Goal: Information Seeking & Learning: Learn about a topic

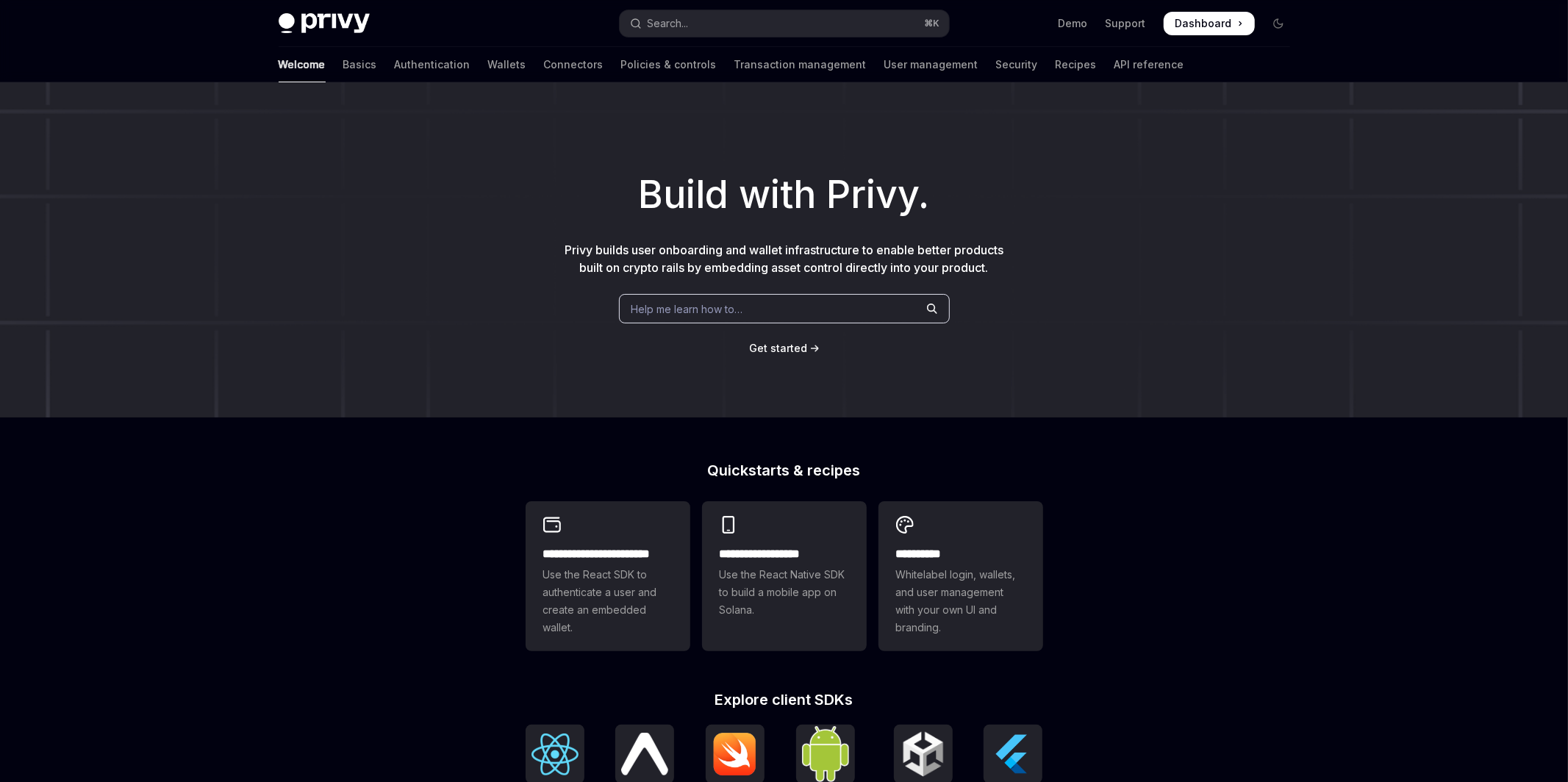
type textarea "*"
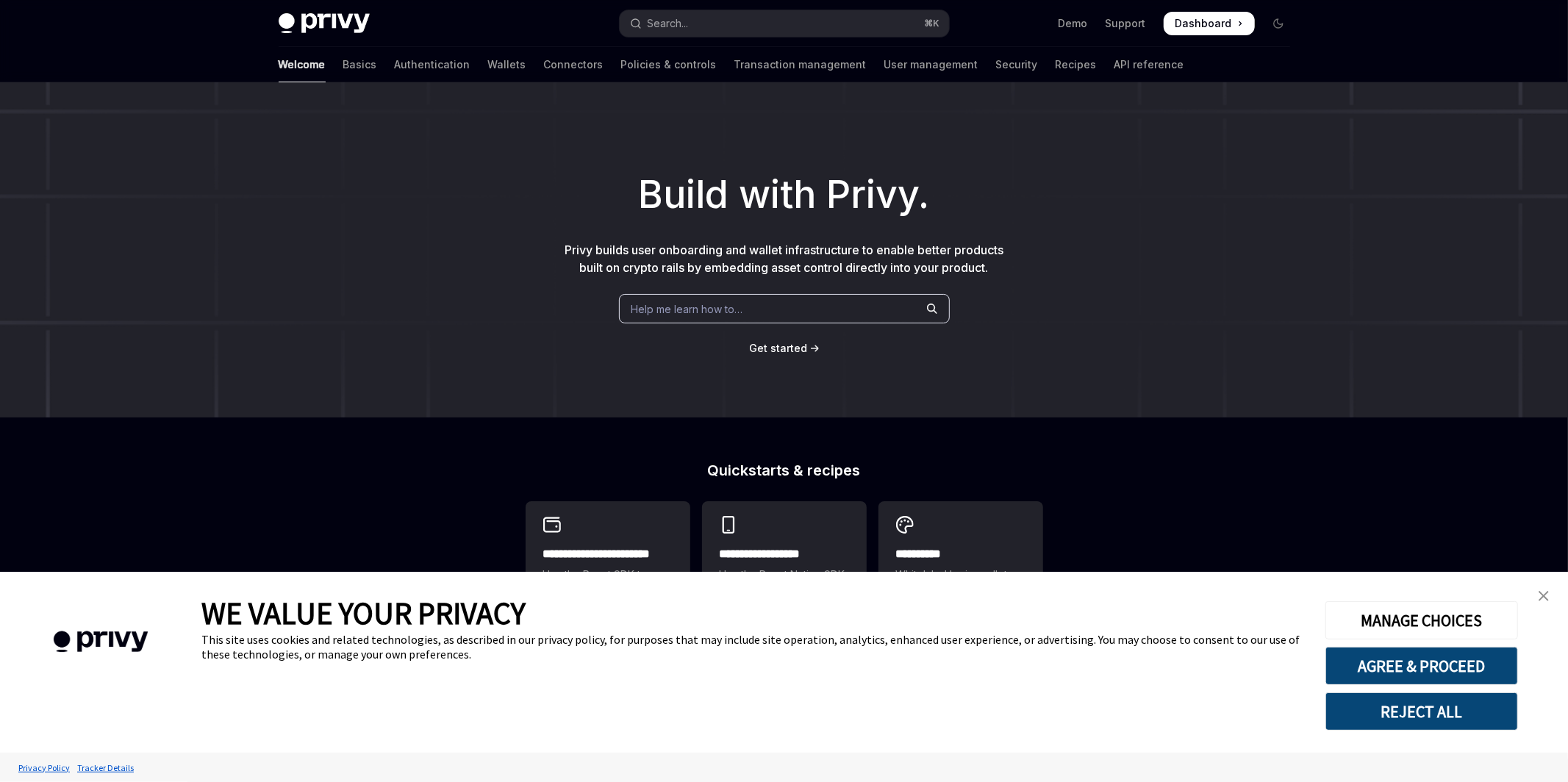
click at [810, 304] on div "Help me learn how to…" at bounding box center [784, 309] width 330 height 30
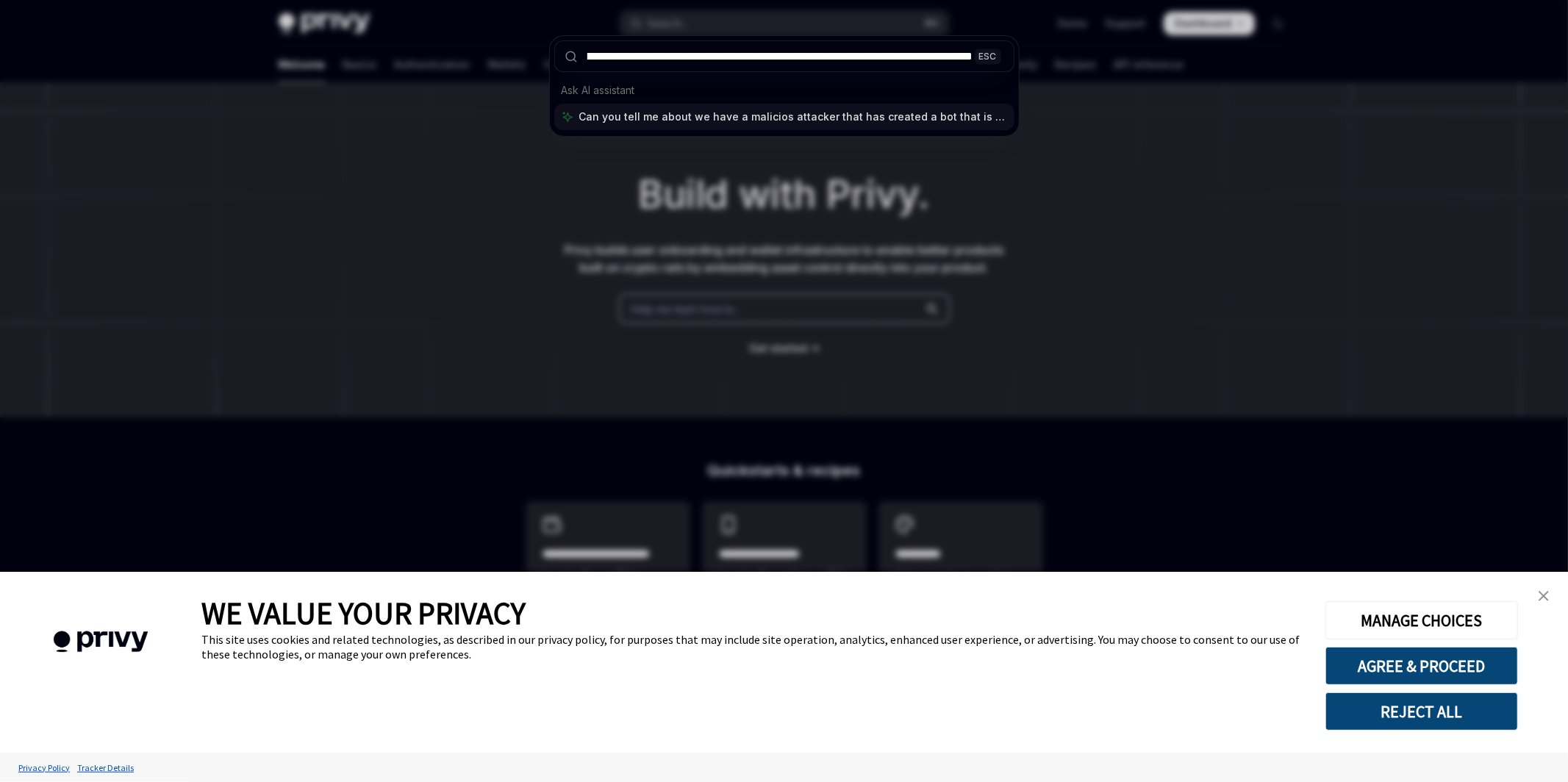
scroll to position [0, 130]
type input "**********"
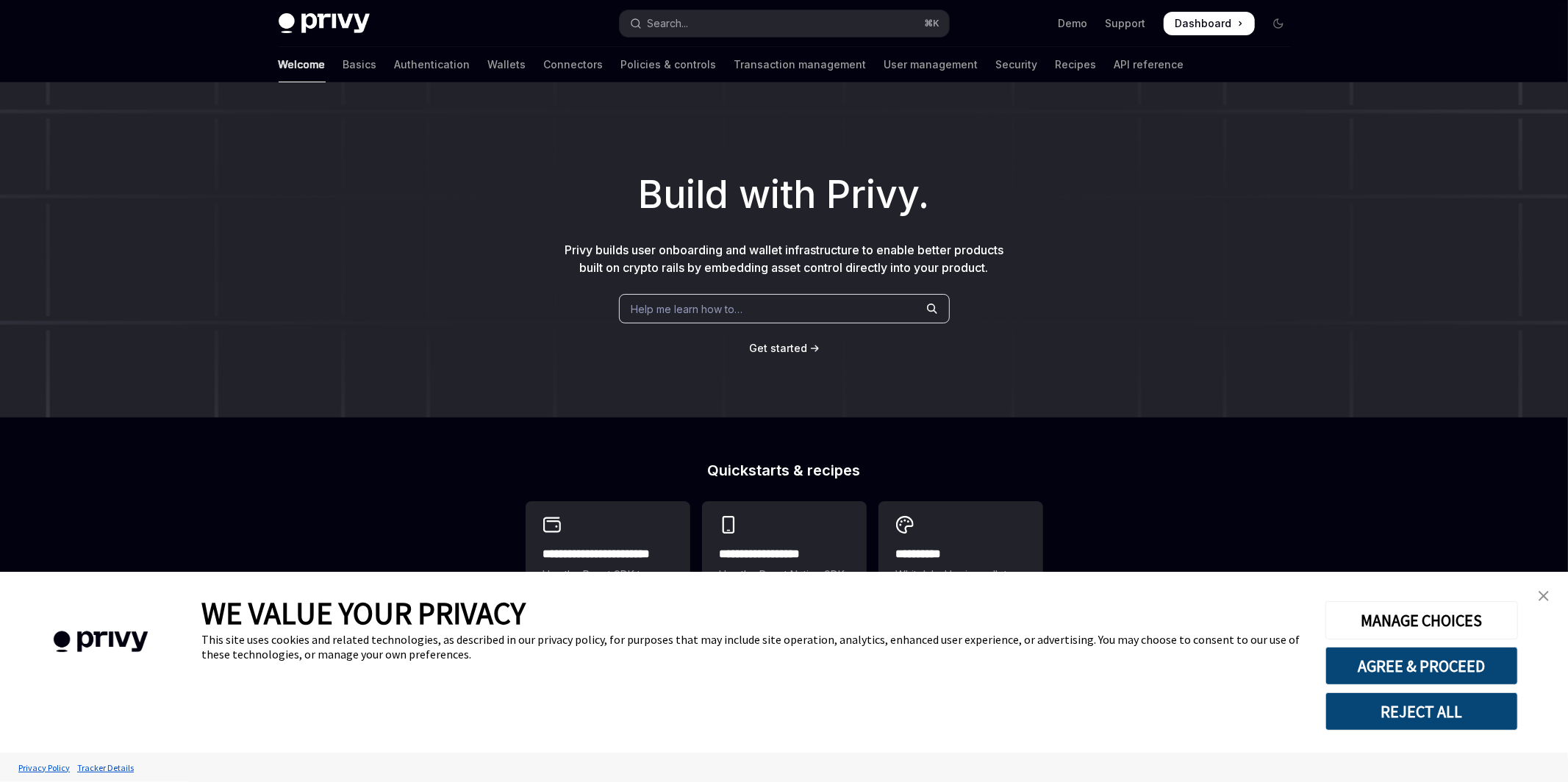
type textarea "*"
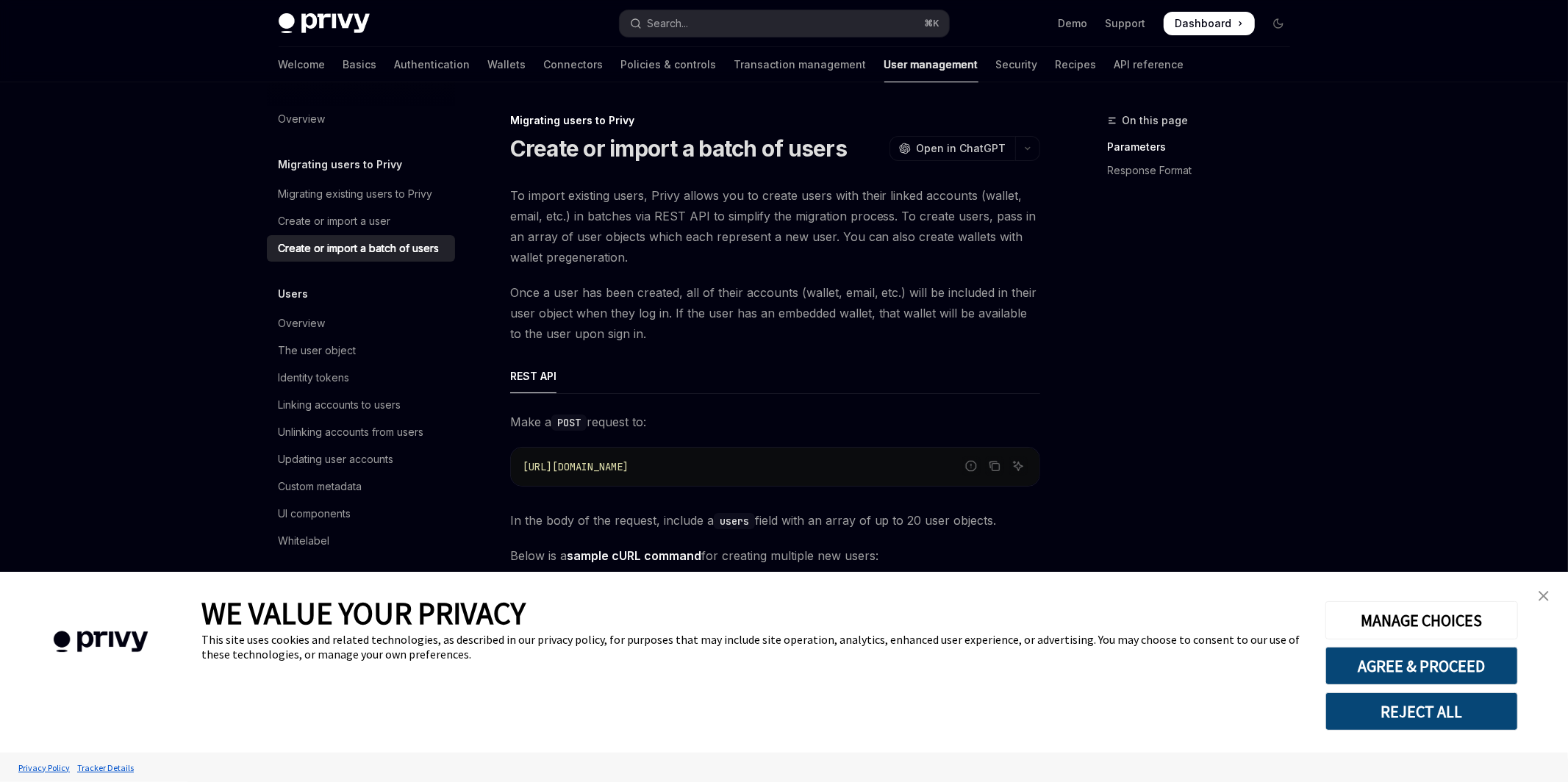
scroll to position [83, 0]
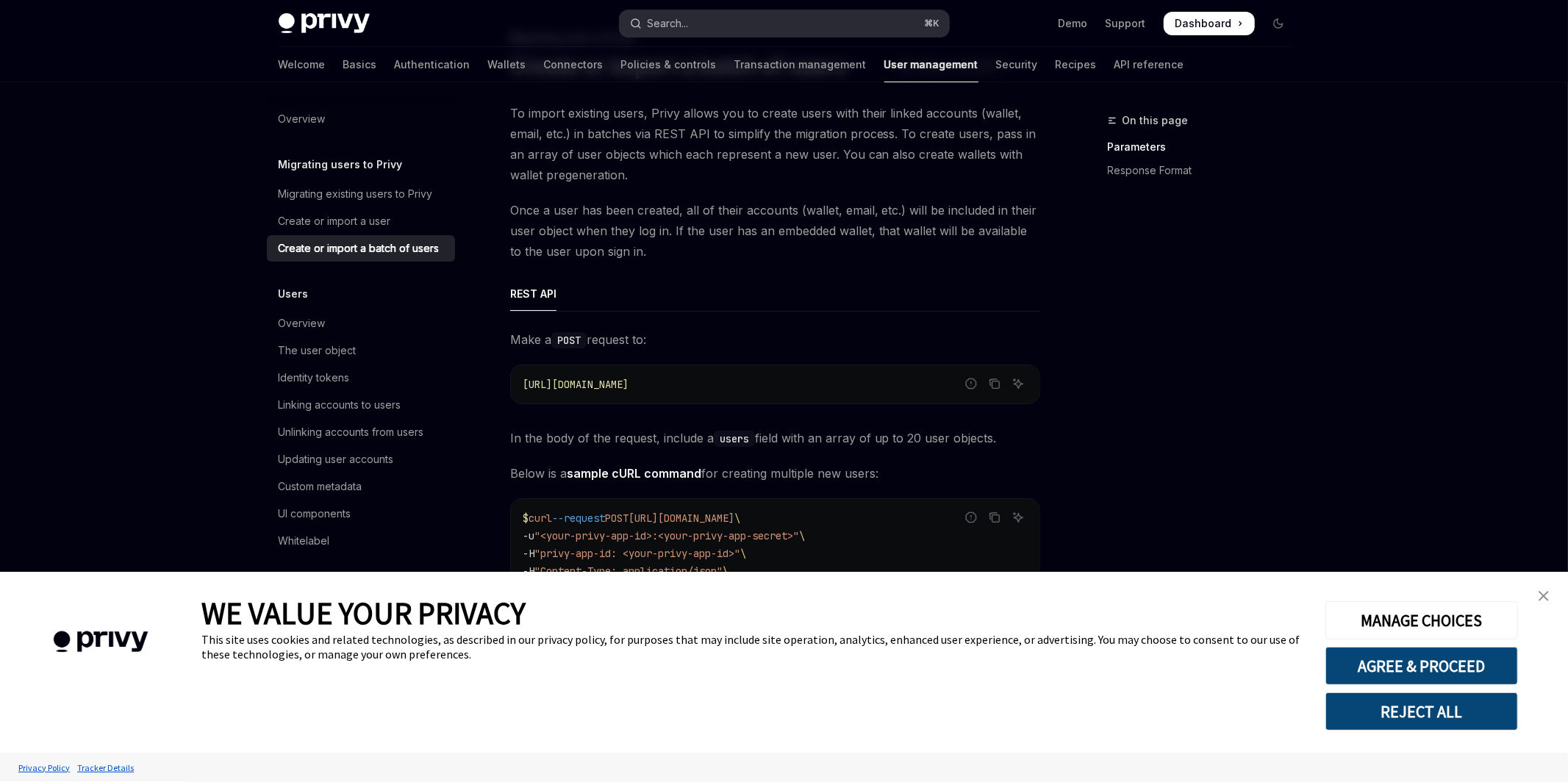
click at [766, 30] on button "Search... ⌘ K" at bounding box center [784, 23] width 330 height 26
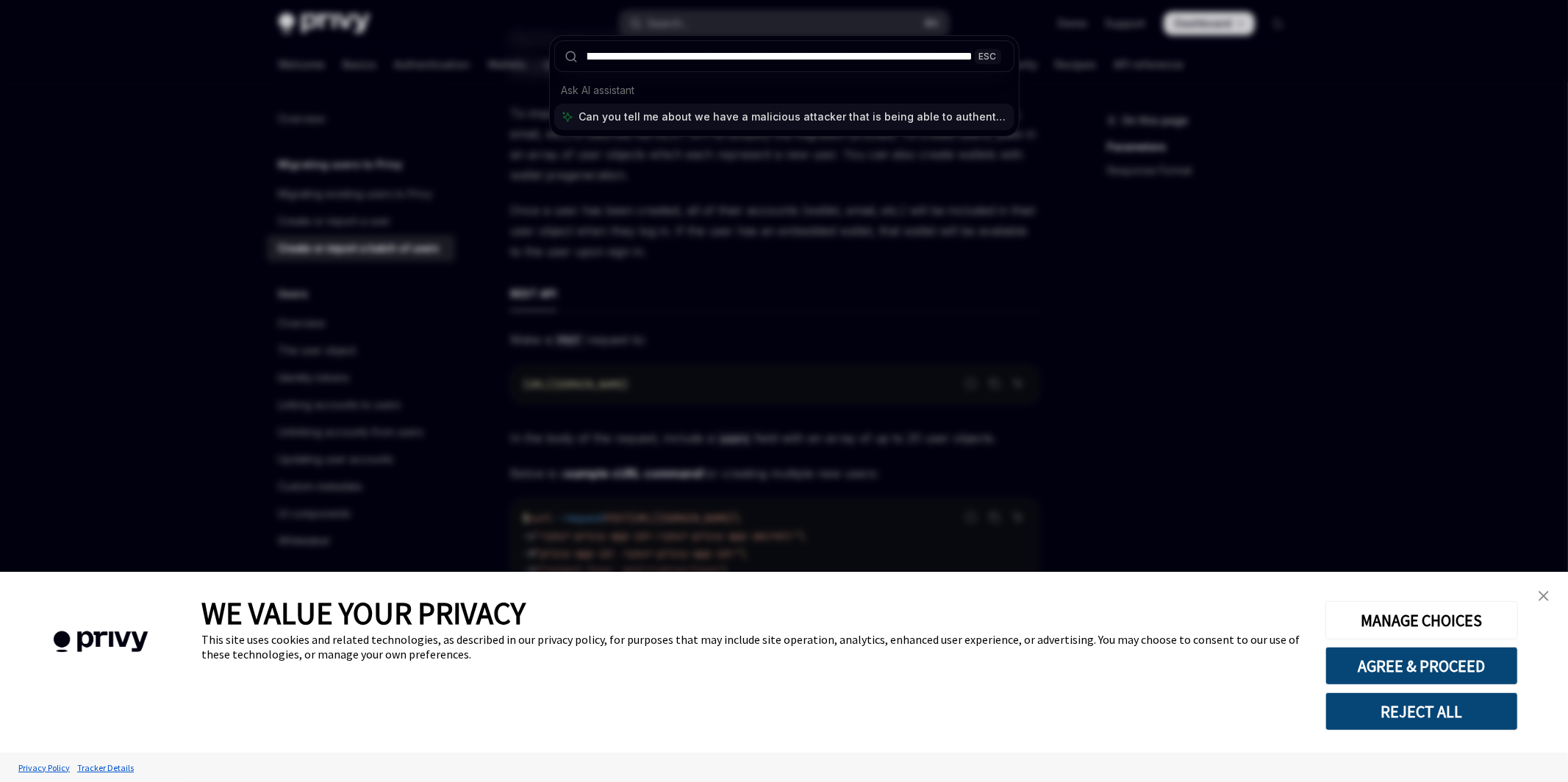
scroll to position [0, 1978]
type input "**********"
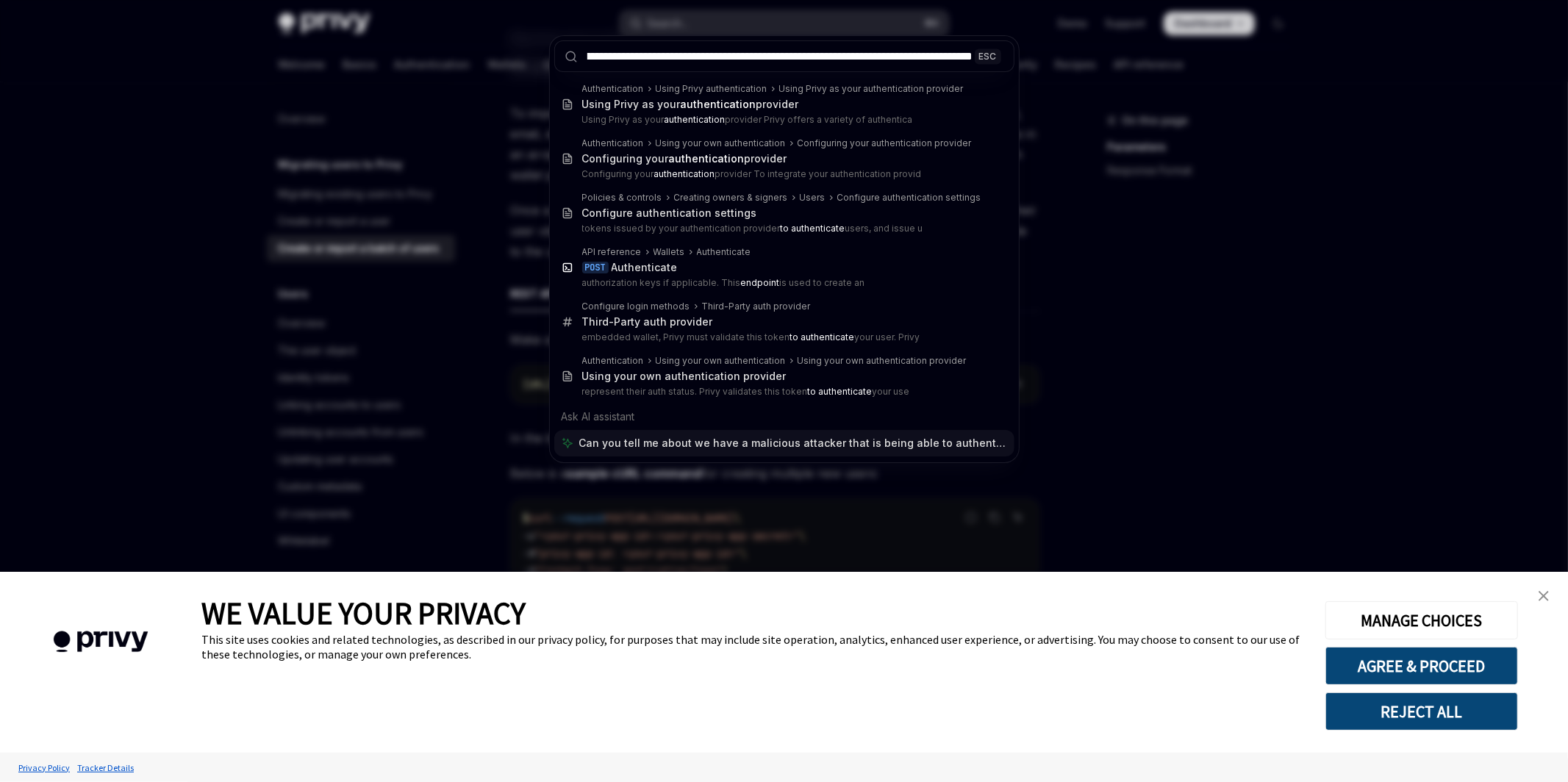
type textarea "*"
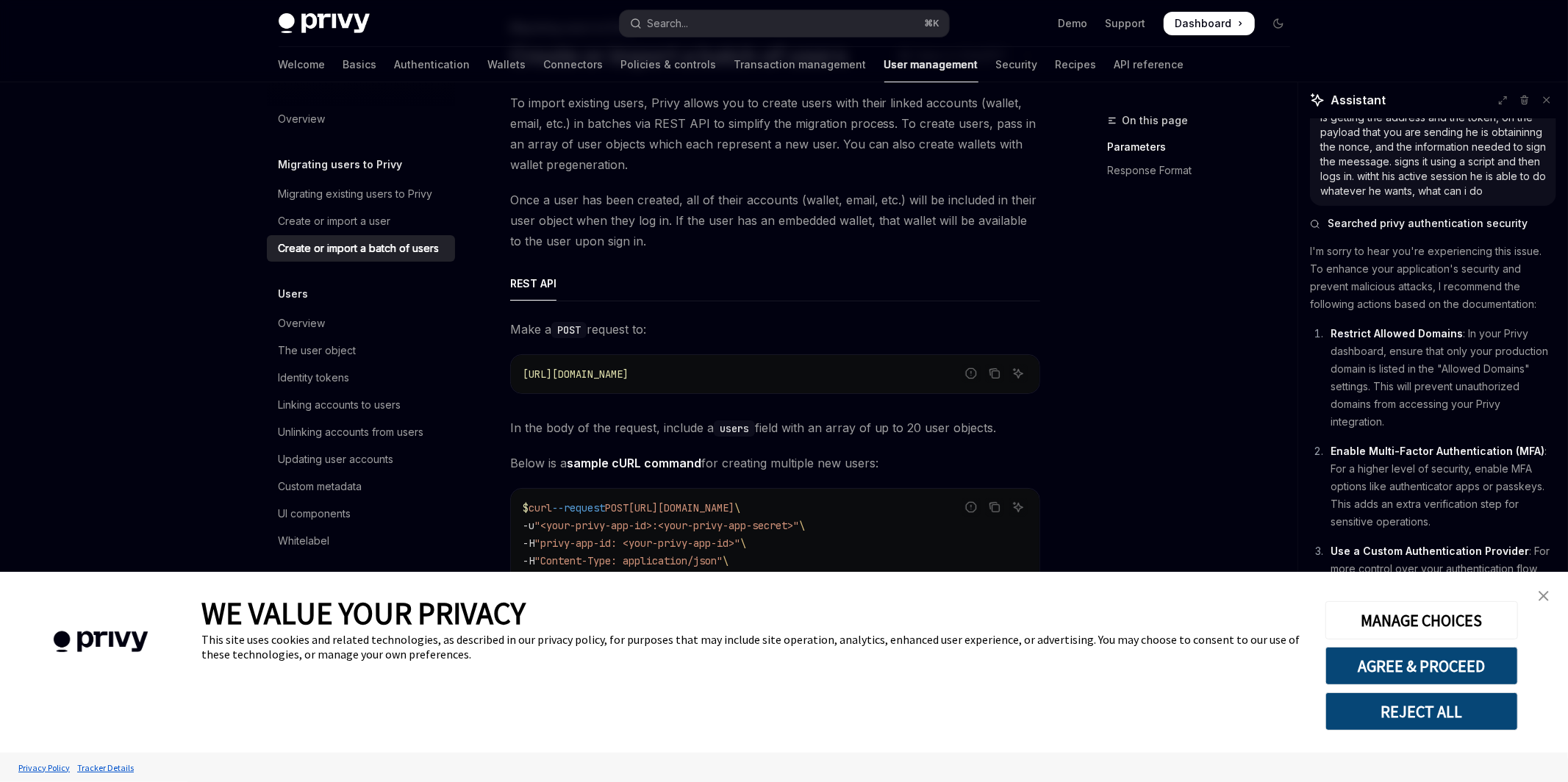
scroll to position [124, 0]
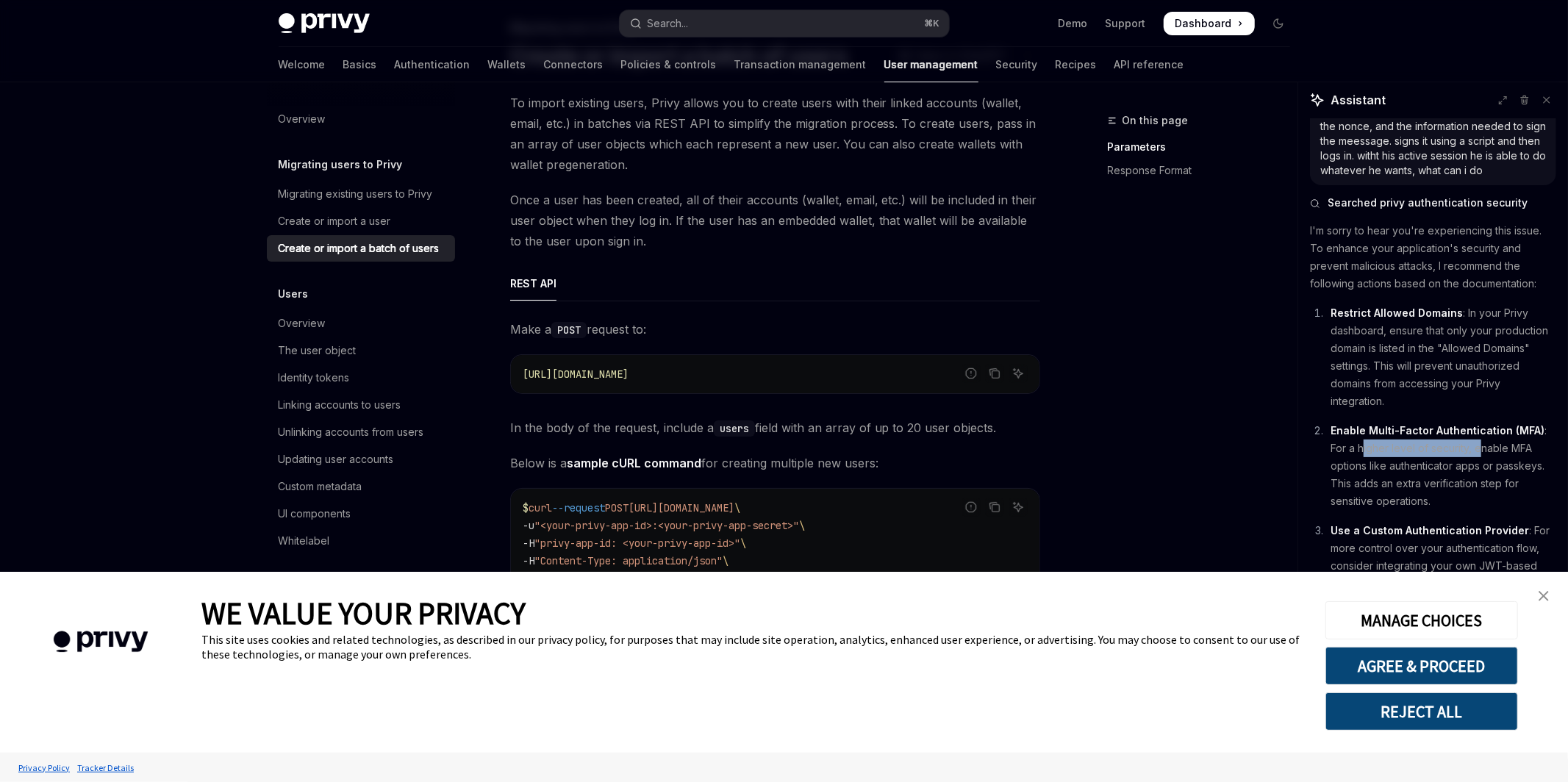
drag, startPoint x: 1438, startPoint y: 428, endPoint x: 1483, endPoint y: 449, distance: 49.7
click at [1483, 449] on p "Enable Multi-Factor Authentication (MFA) : For a higher level of security, enab…" at bounding box center [1443, 465] width 225 height 88
drag, startPoint x: 1349, startPoint y: 466, endPoint x: 1464, endPoint y: 470, distance: 115.1
click at [1464, 470] on p "Enable Multi-Factor Authentication (MFA) : For a higher level of security, enab…" at bounding box center [1443, 465] width 225 height 88
drag, startPoint x: 1478, startPoint y: 500, endPoint x: 1381, endPoint y: 475, distance: 100.2
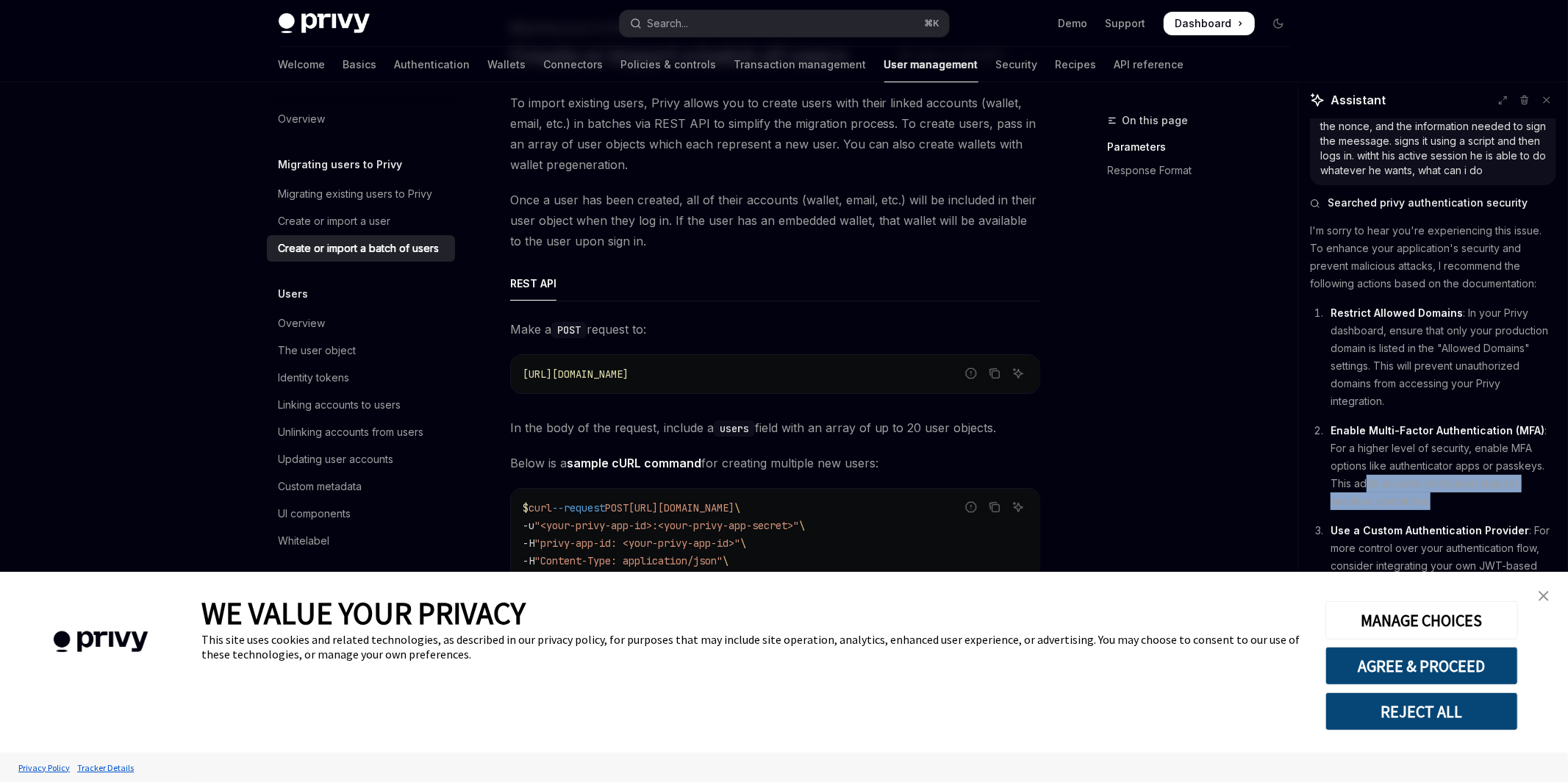
click at [1366, 479] on p "Enable Multi-Factor Authentication (MFA) : For a higher level of security, enab…" at bounding box center [1443, 465] width 225 height 88
click at [1398, 465] on p "Enable Multi-Factor Authentication (MFA) : For a higher level of security, enab…" at bounding box center [1443, 465] width 225 height 88
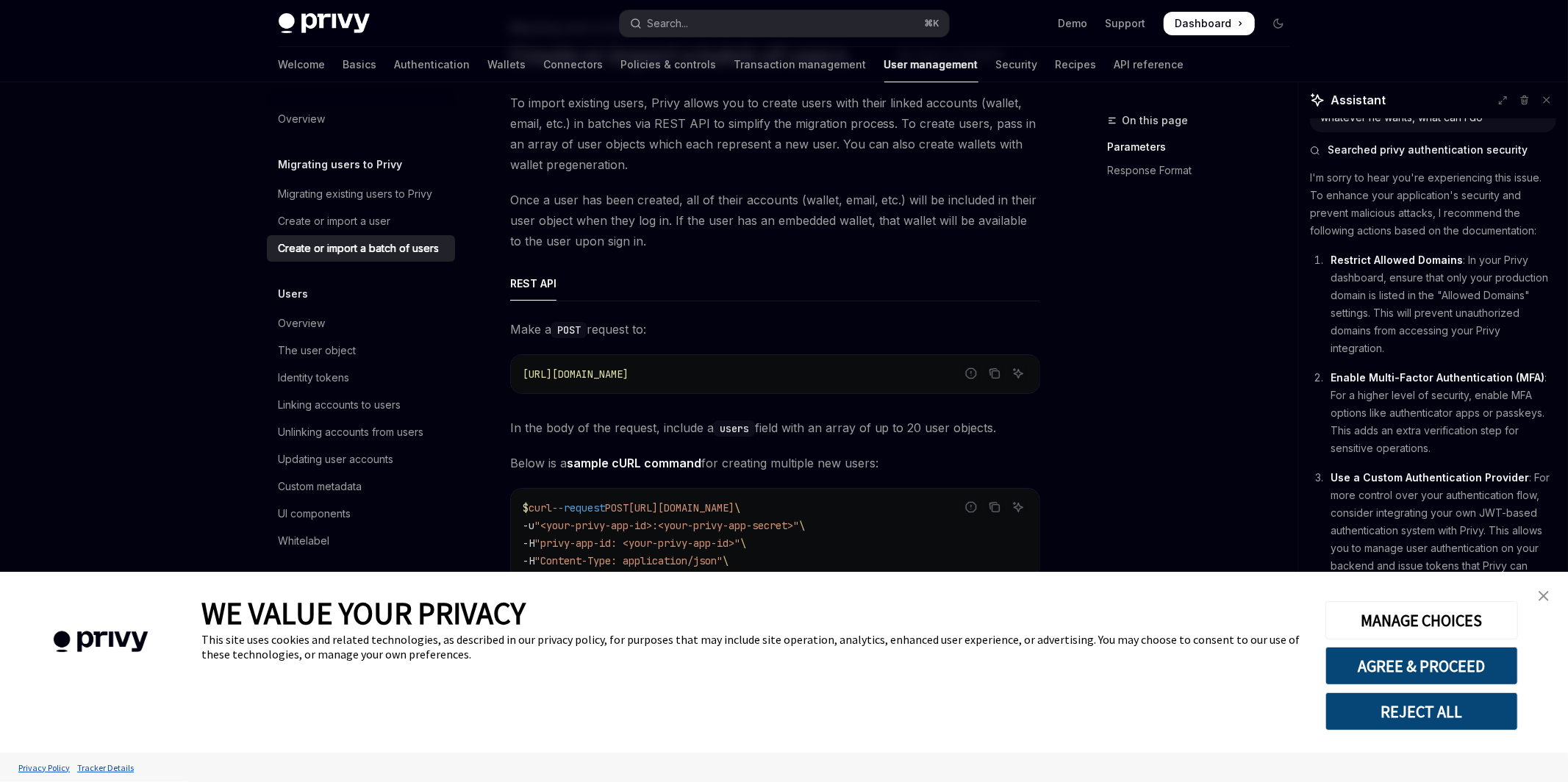
scroll to position [198, 0]
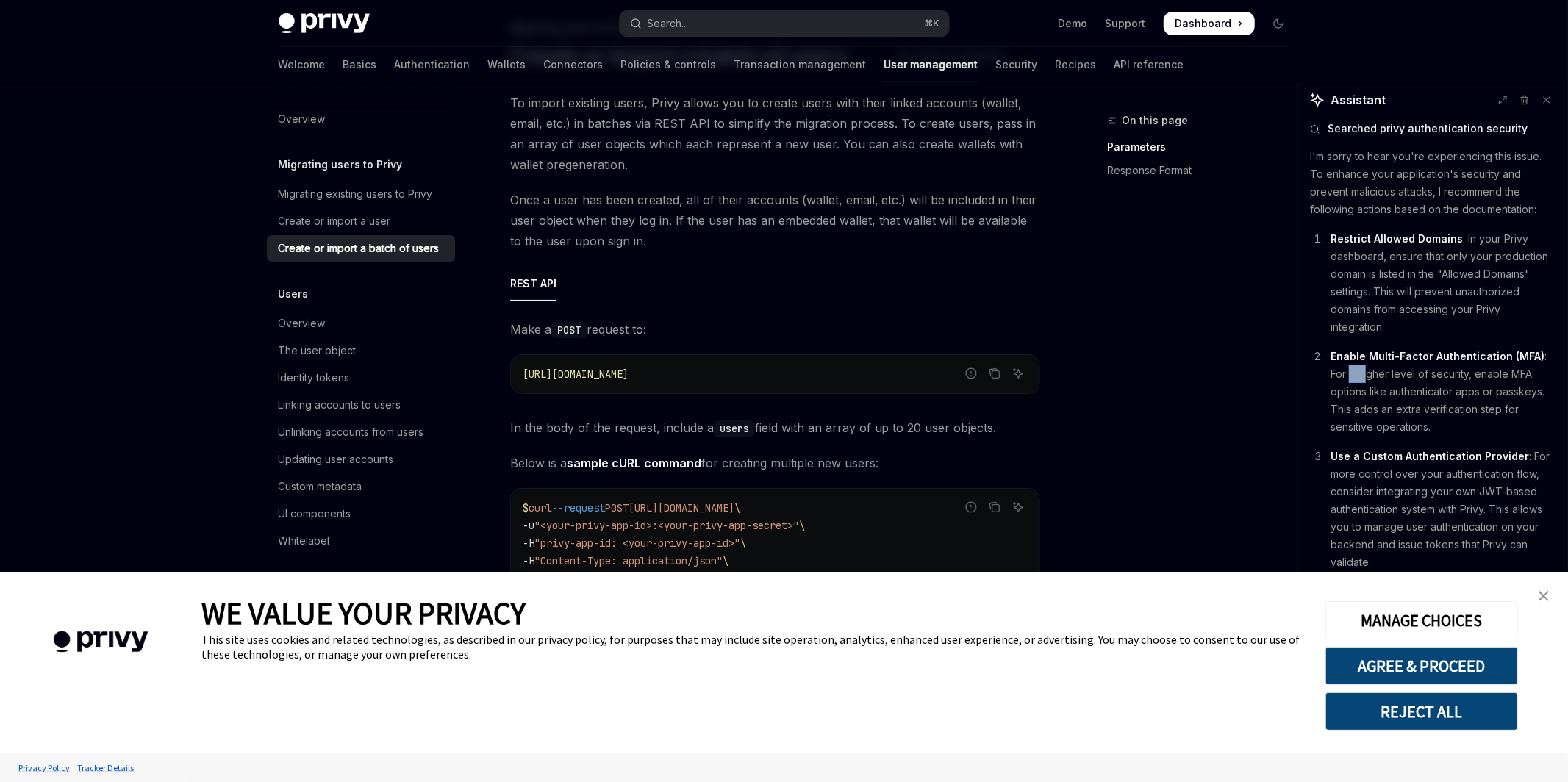
drag, startPoint x: 1350, startPoint y: 378, endPoint x: 1365, endPoint y: 375, distance: 15.3
click at [1365, 375] on p "Enable Multi-Factor Authentication (MFA) : For a higher level of security, enab…" at bounding box center [1443, 391] width 225 height 88
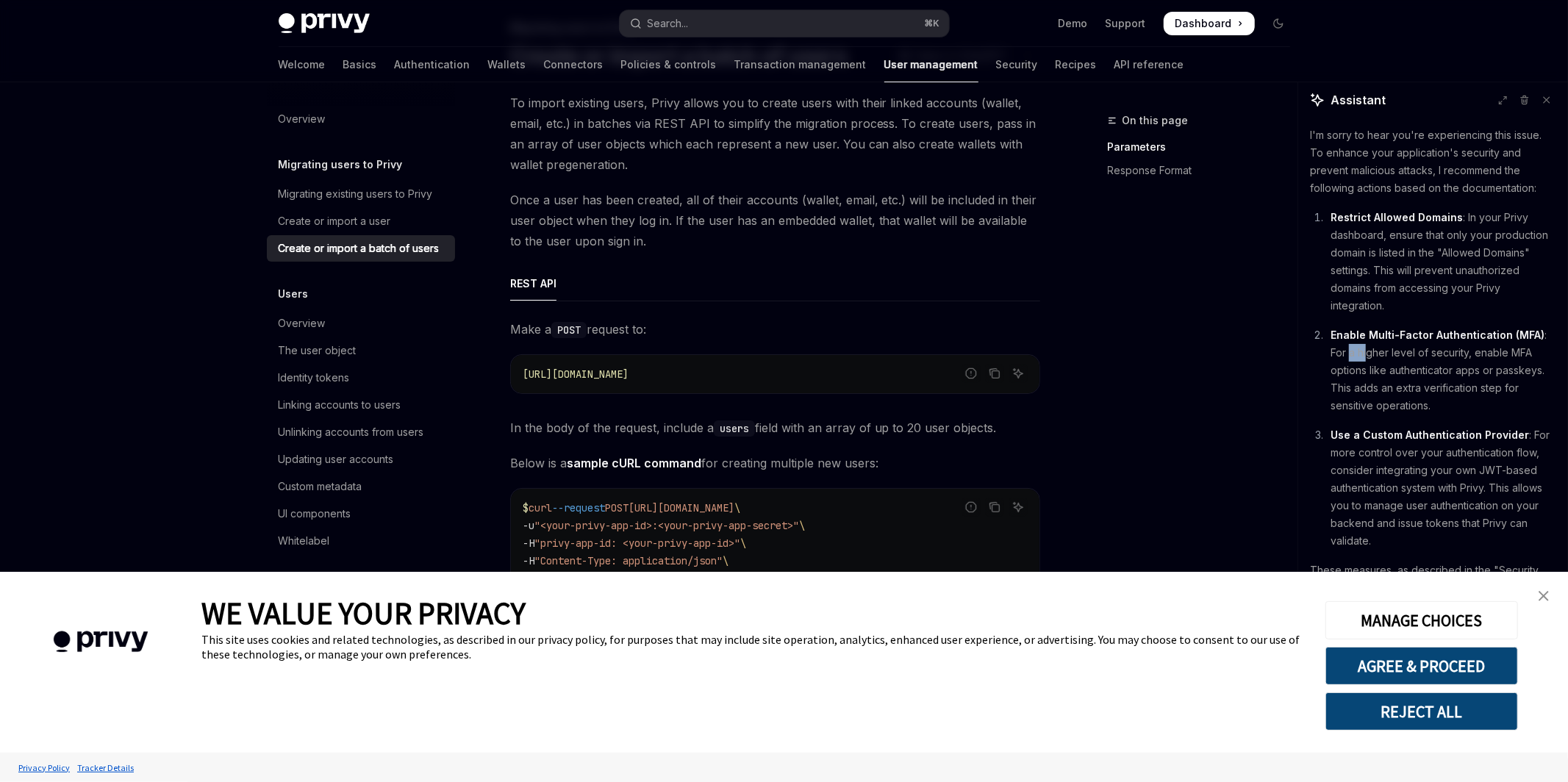
scroll to position [231, 0]
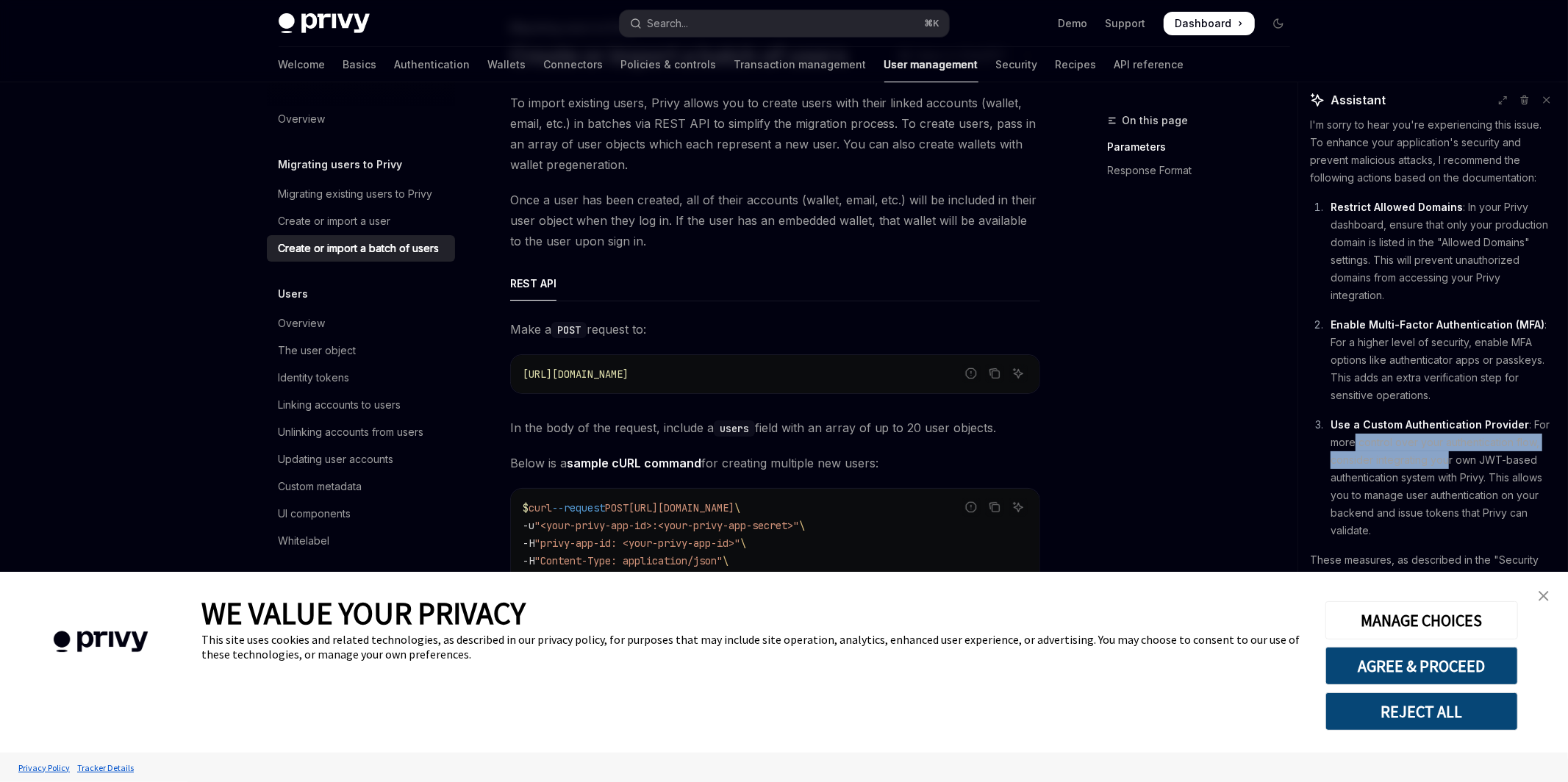
drag, startPoint x: 1354, startPoint y: 442, endPoint x: 1449, endPoint y: 463, distance: 97.3
click at [1449, 463] on p "Use a Custom Authentication Provider : For more control over your authenticatio…" at bounding box center [1443, 478] width 225 height 124
click at [1388, 481] on p "Use a Custom Authentication Provider : For more control over your authenticatio…" at bounding box center [1443, 478] width 225 height 124
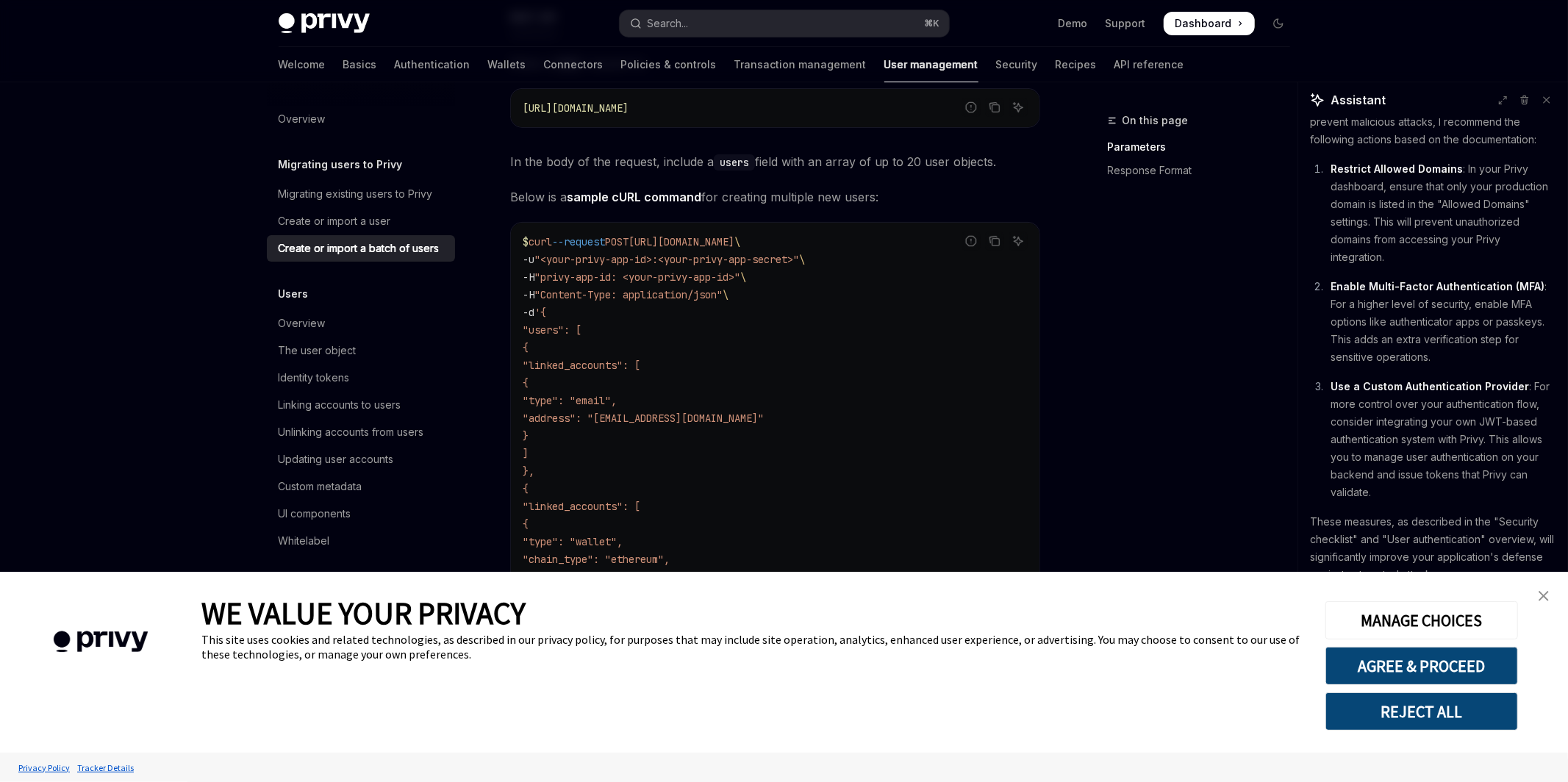
scroll to position [380, 0]
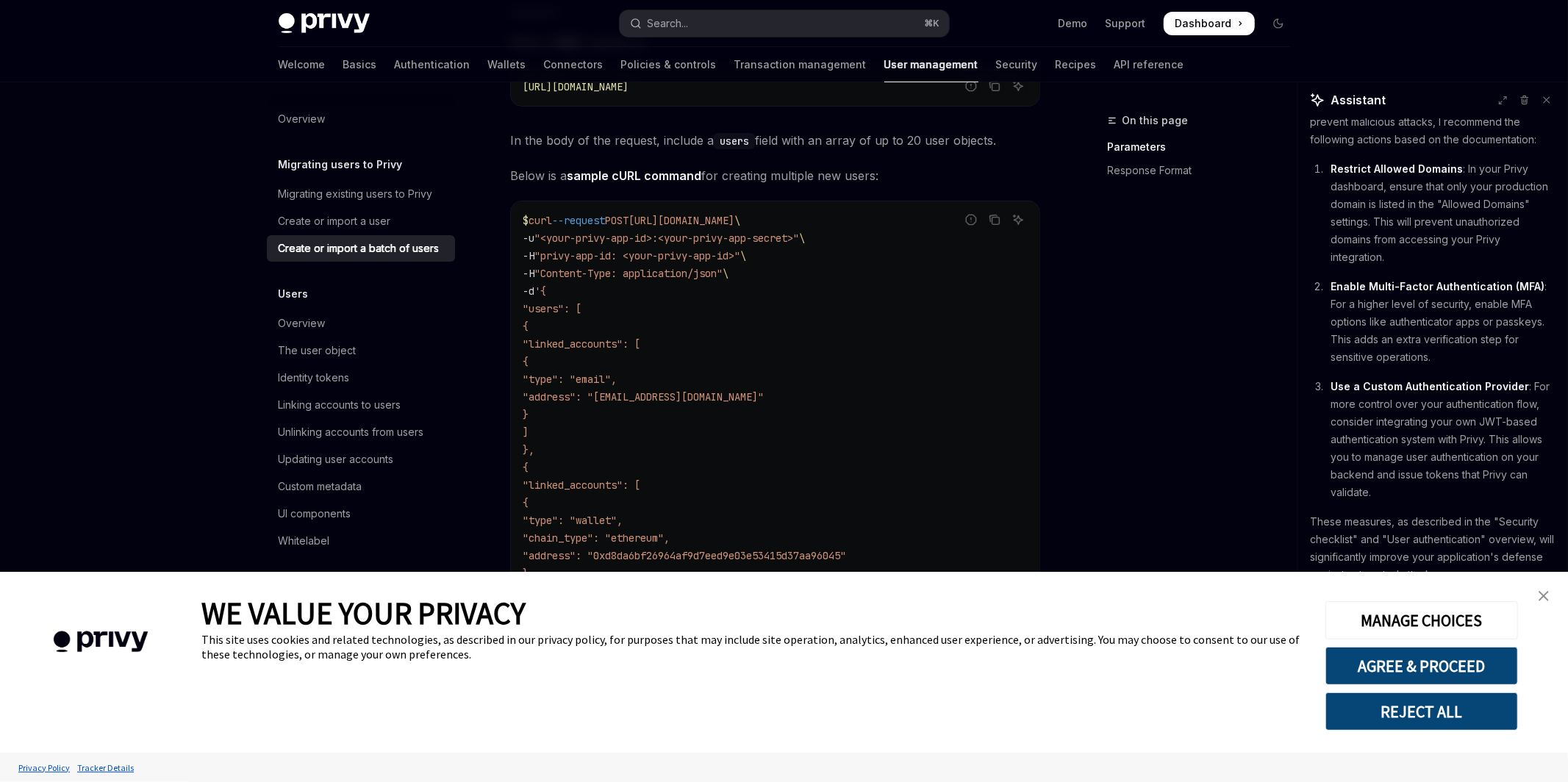
click at [1544, 605] on link "close banner" at bounding box center [1544, 596] width 30 height 30
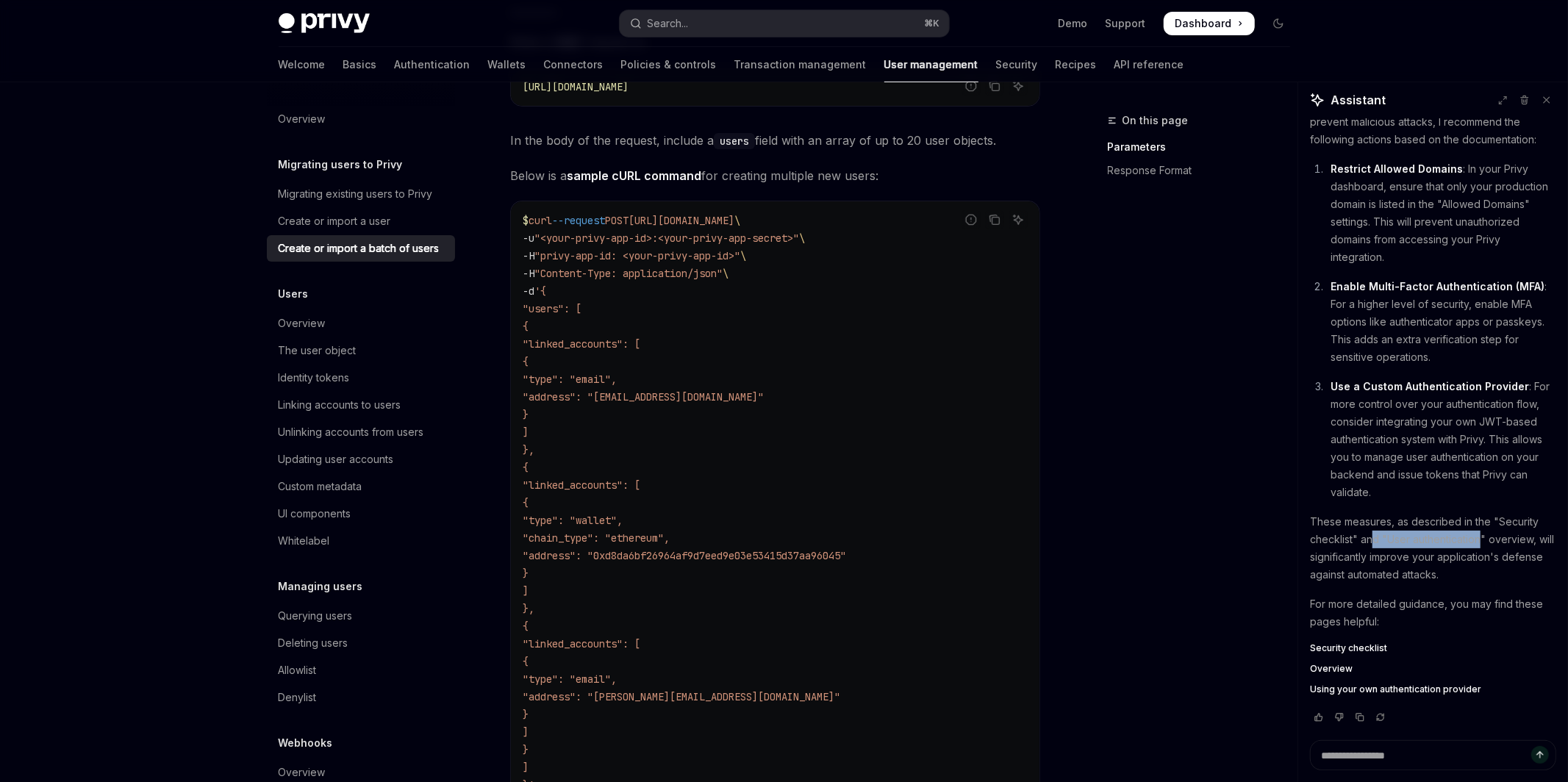
drag, startPoint x: 1374, startPoint y: 539, endPoint x: 1478, endPoint y: 544, distance: 104.1
click at [1479, 542] on p "These measures, as described in the "Security checklist" and "User authenticati…" at bounding box center [1432, 548] width 246 height 70
click at [1348, 645] on span "Security checklist" at bounding box center [1348, 649] width 77 height 12
type textarea "*"
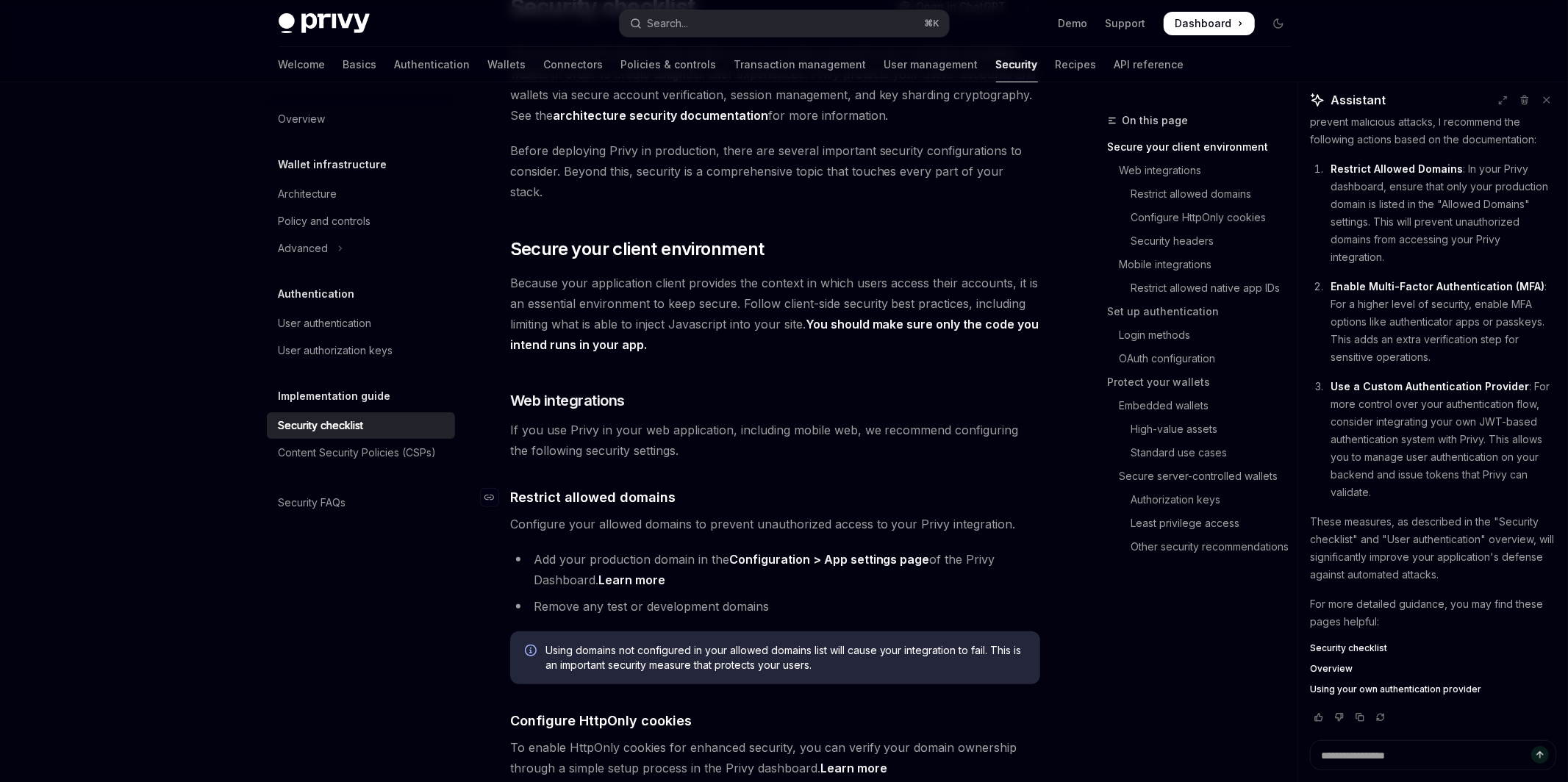
scroll to position [464, 0]
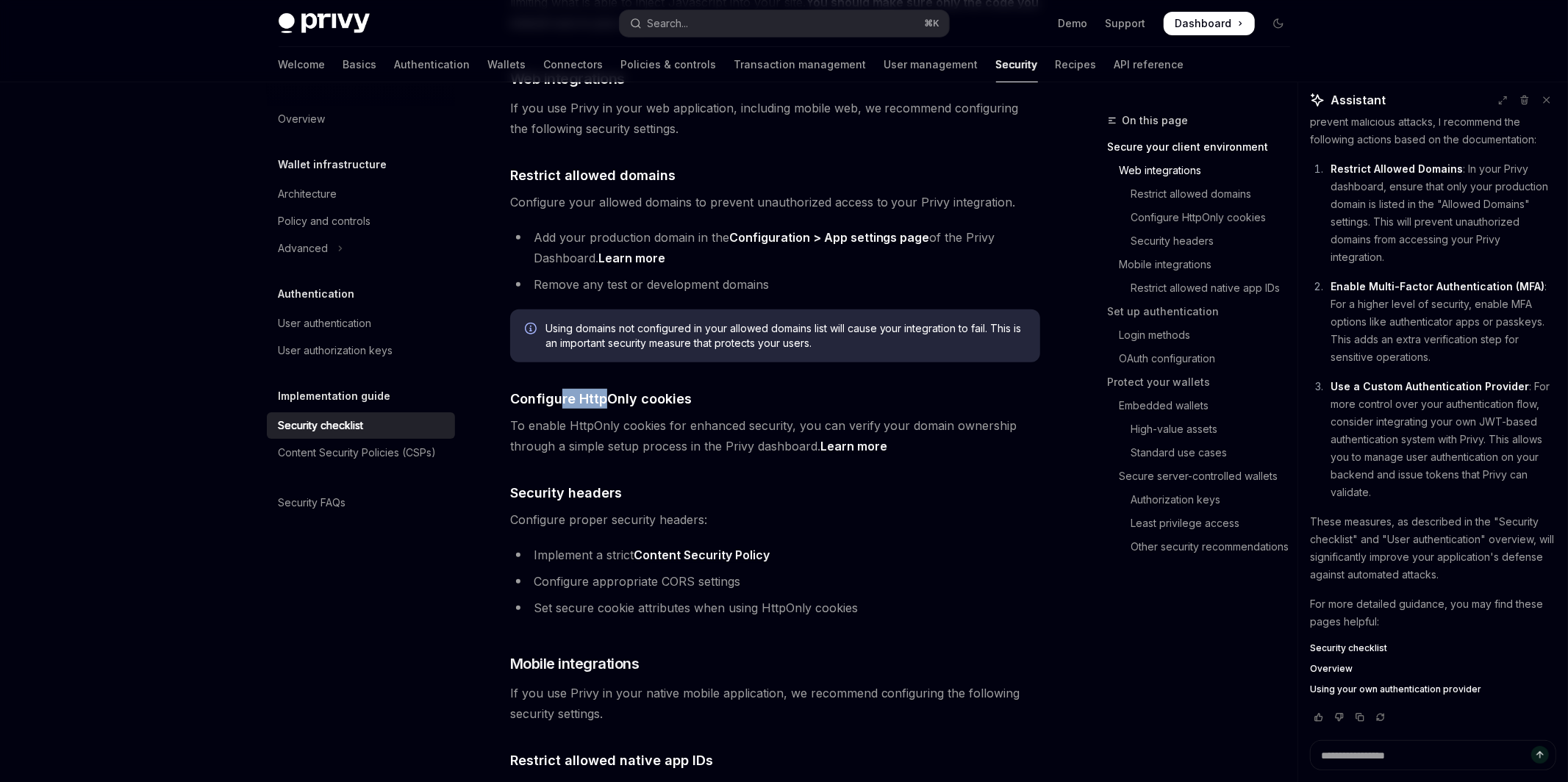
drag, startPoint x: 577, startPoint y: 383, endPoint x: 652, endPoint y: 383, distance: 75.0
click at [652, 389] on span "Configure HttpOnly cookies" at bounding box center [600, 398] width 182 height 20
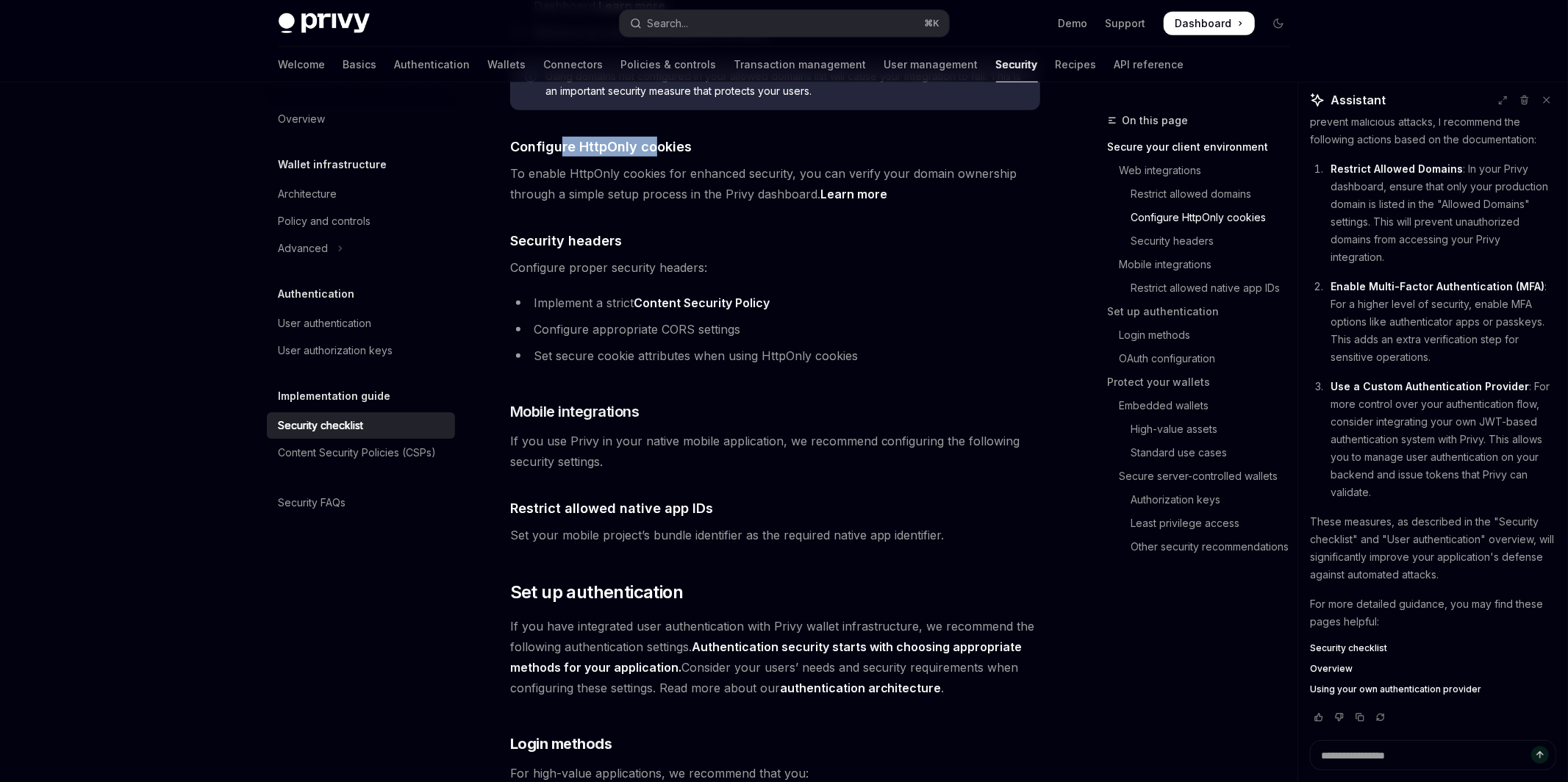
scroll to position [720, 0]
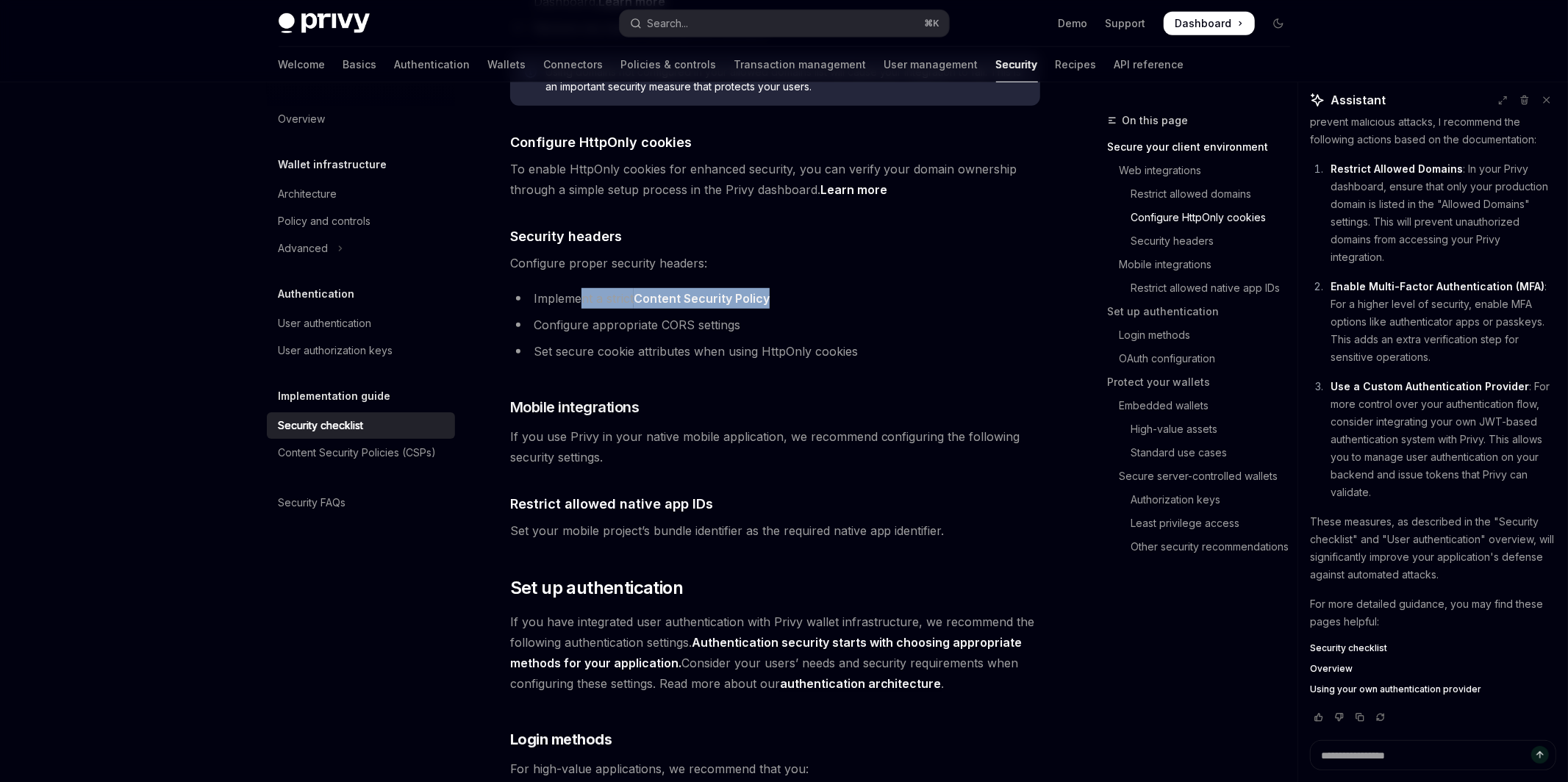
drag, startPoint x: 584, startPoint y: 275, endPoint x: 783, endPoint y: 281, distance: 199.1
click at [783, 288] on li "Implement a strict Content Security Policy" at bounding box center [774, 298] width 530 height 21
drag, startPoint x: 792, startPoint y: 306, endPoint x: 577, endPoint y: 307, distance: 215.0
click at [577, 315] on li "Configure appropriate CORS settings" at bounding box center [774, 325] width 530 height 21
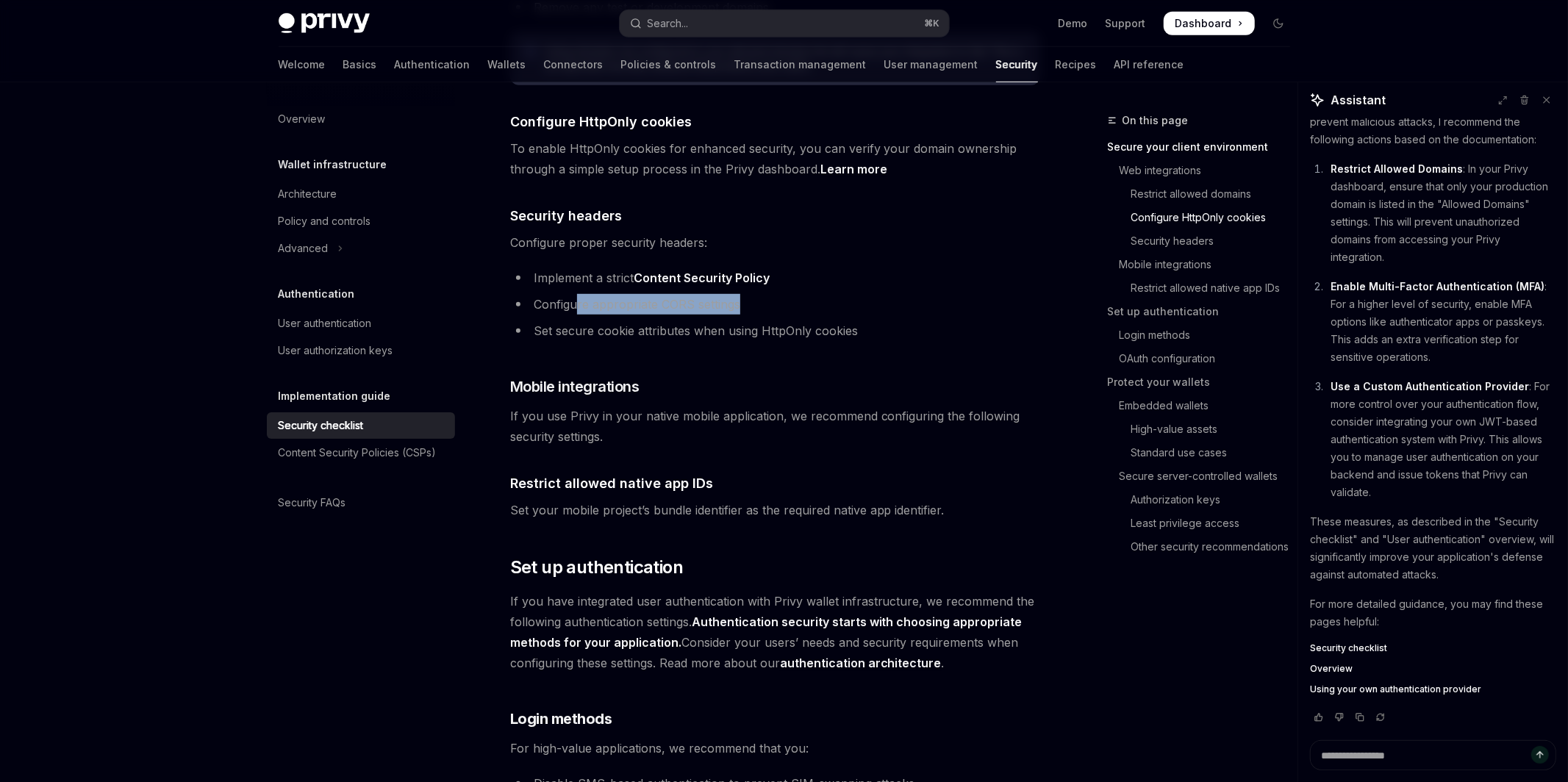
scroll to position [752, 0]
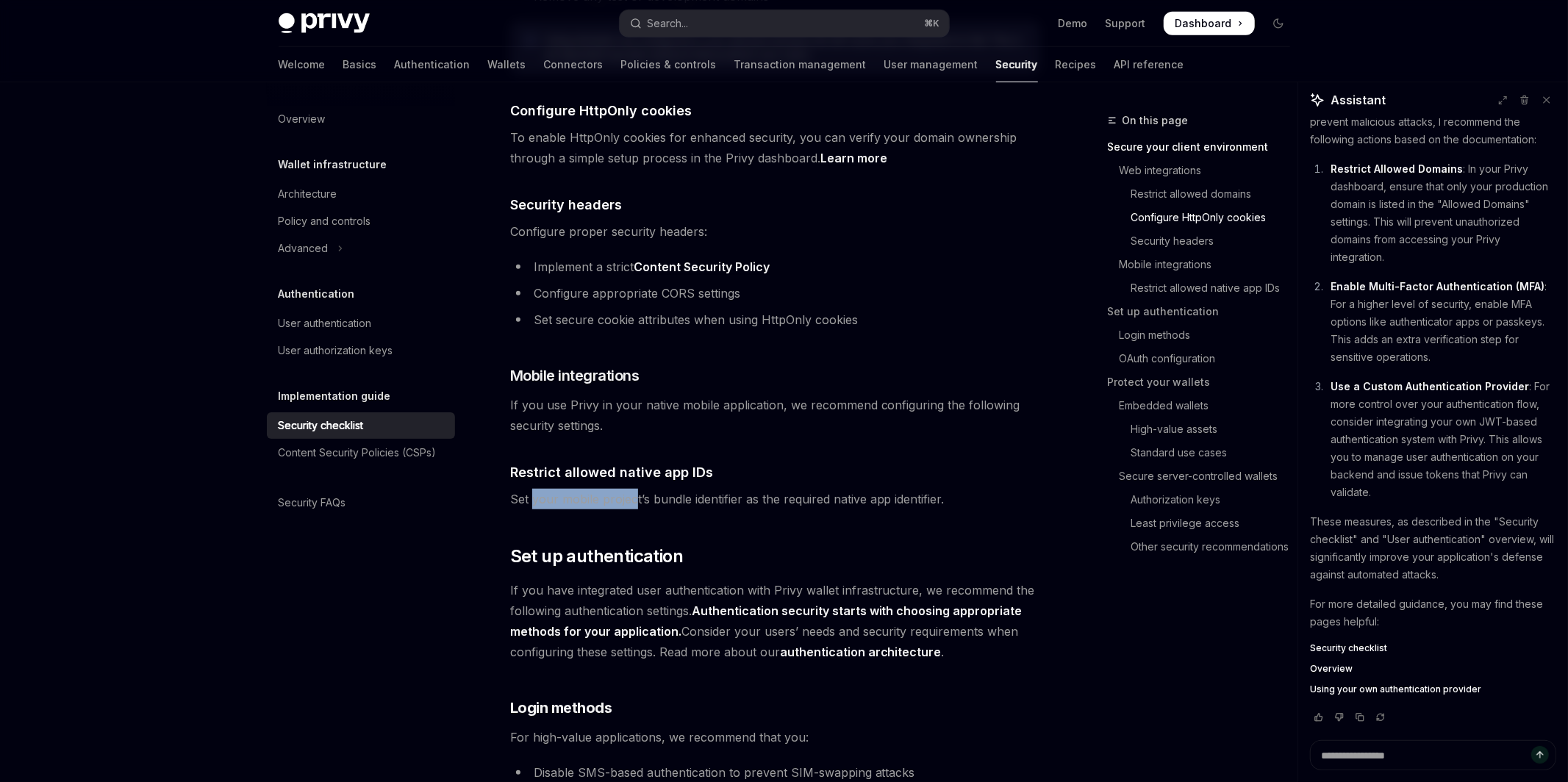
drag, startPoint x: 530, startPoint y: 477, endPoint x: 637, endPoint y: 481, distance: 107.1
click at [637, 489] on span "Set your mobile project’s bundle identifier as the required native app identifi…" at bounding box center [774, 499] width 530 height 21
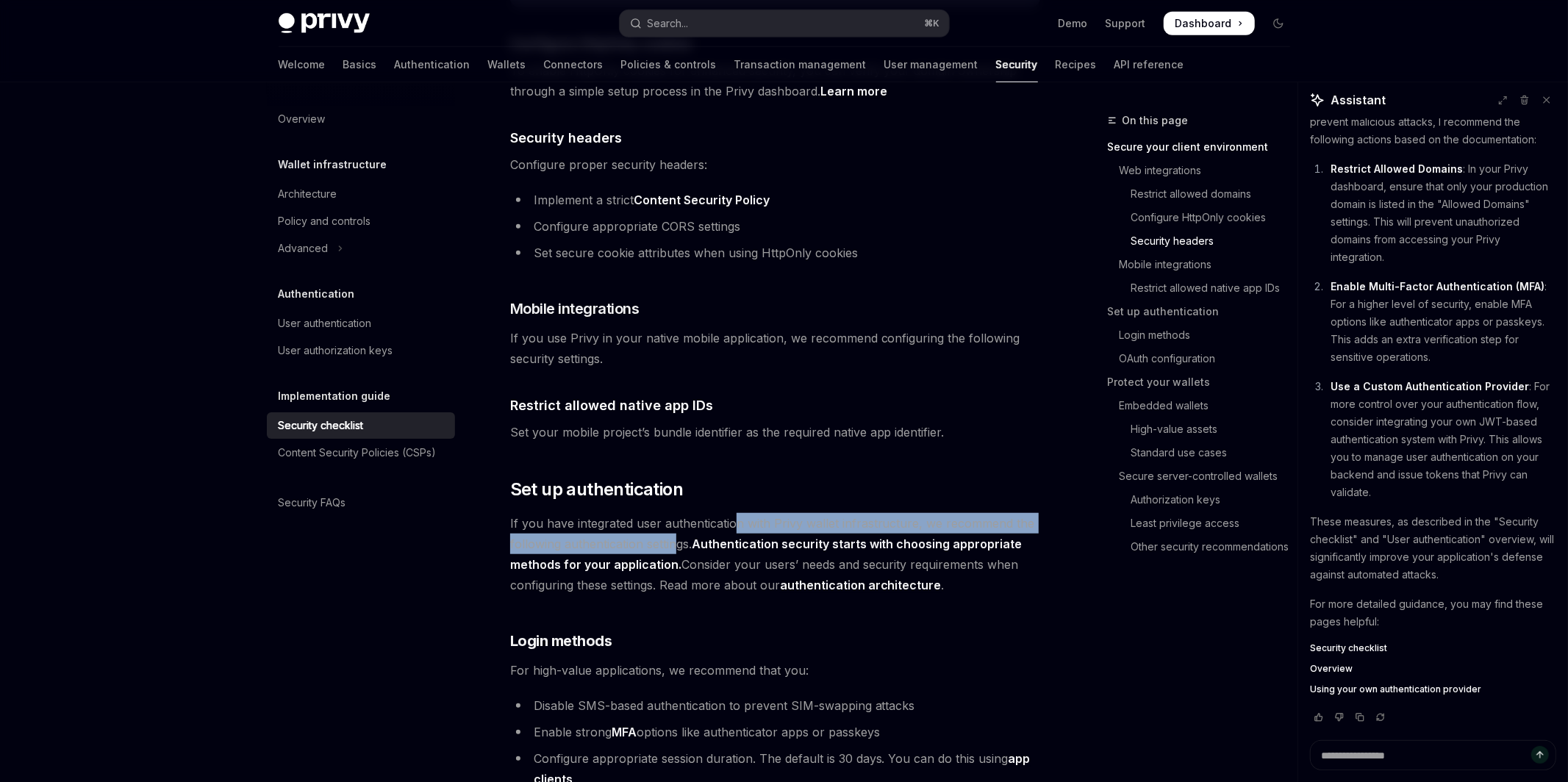
drag, startPoint x: 736, startPoint y: 508, endPoint x: 675, endPoint y: 523, distance: 62.8
click at [675, 523] on span "If you have integrated user authentication with Privy wallet infrastructure, we…" at bounding box center [774, 554] width 530 height 83
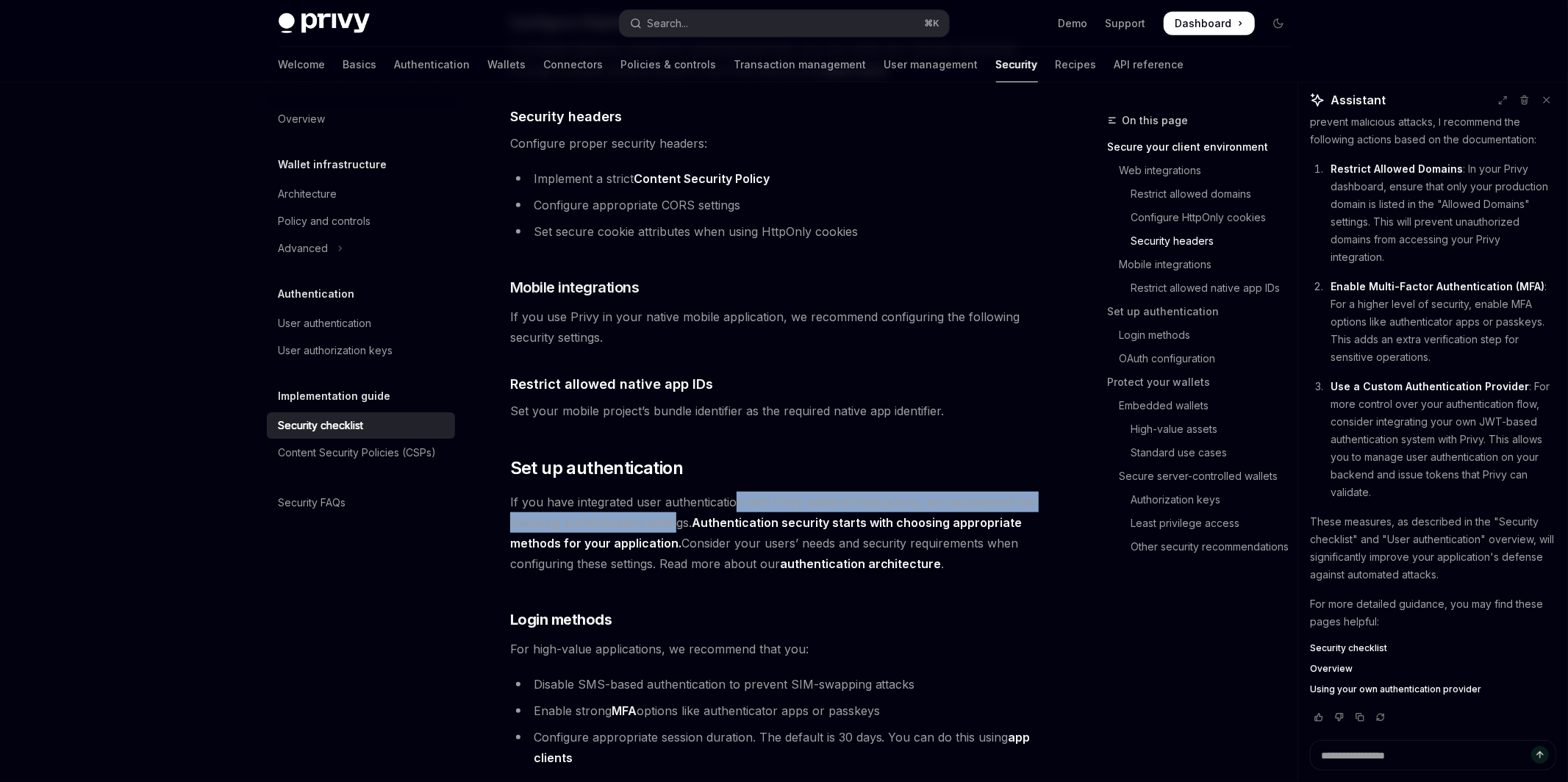
scroll to position [1017, 0]
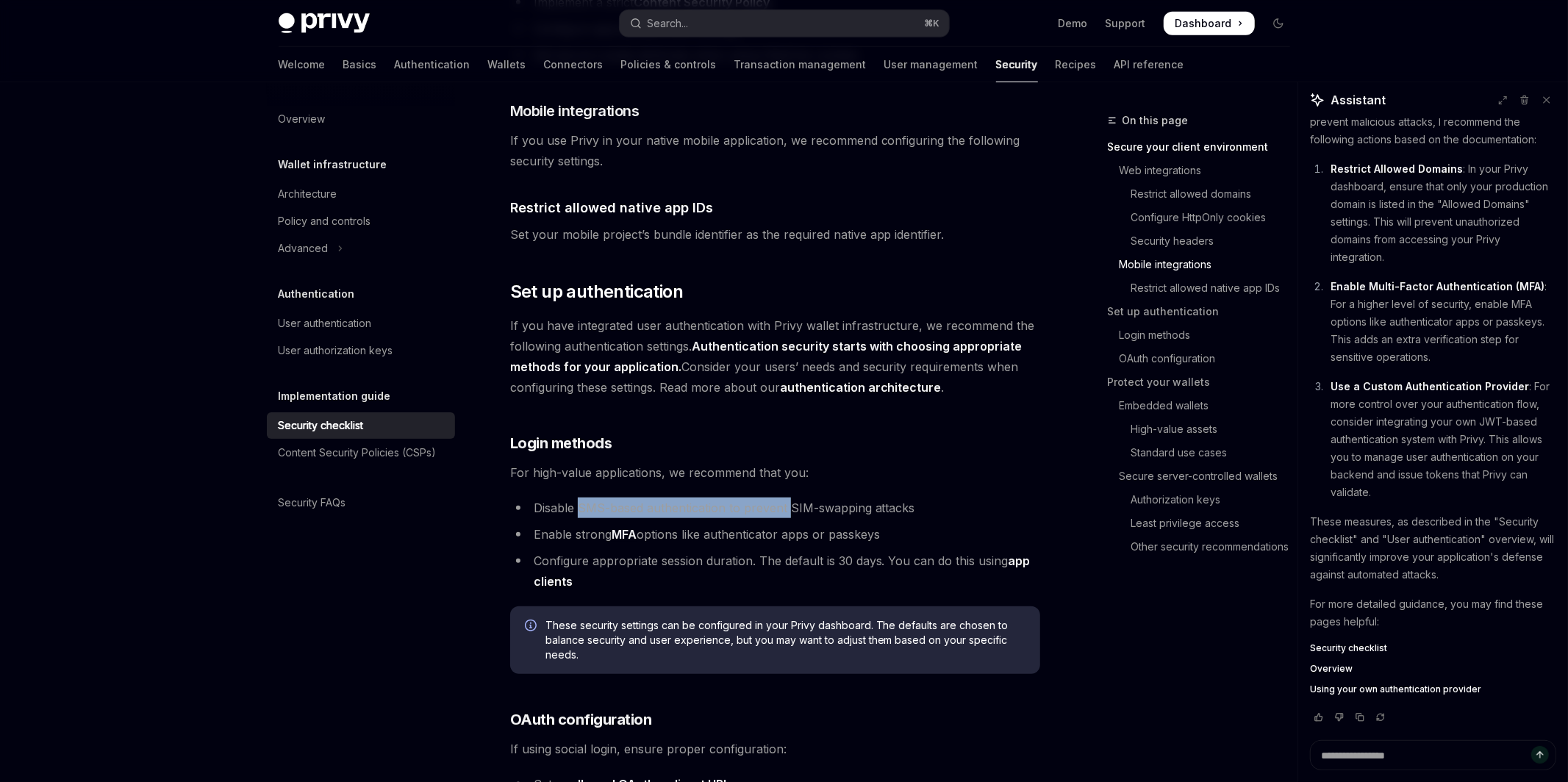
drag, startPoint x: 579, startPoint y: 491, endPoint x: 790, endPoint y: 492, distance: 211.0
click at [790, 498] on li "Disable SMS-based authentication to prevent SIM-swapping attacks" at bounding box center [774, 508] width 530 height 21
click at [691, 525] on li "Enable strong MFA options like authenticator apps or passkeys" at bounding box center [774, 535] width 530 height 21
drag, startPoint x: 604, startPoint y: 512, endPoint x: 696, endPoint y: 516, distance: 92.1
click at [696, 525] on li "Enable strong MFA options like authenticator apps or passkeys" at bounding box center [774, 535] width 530 height 21
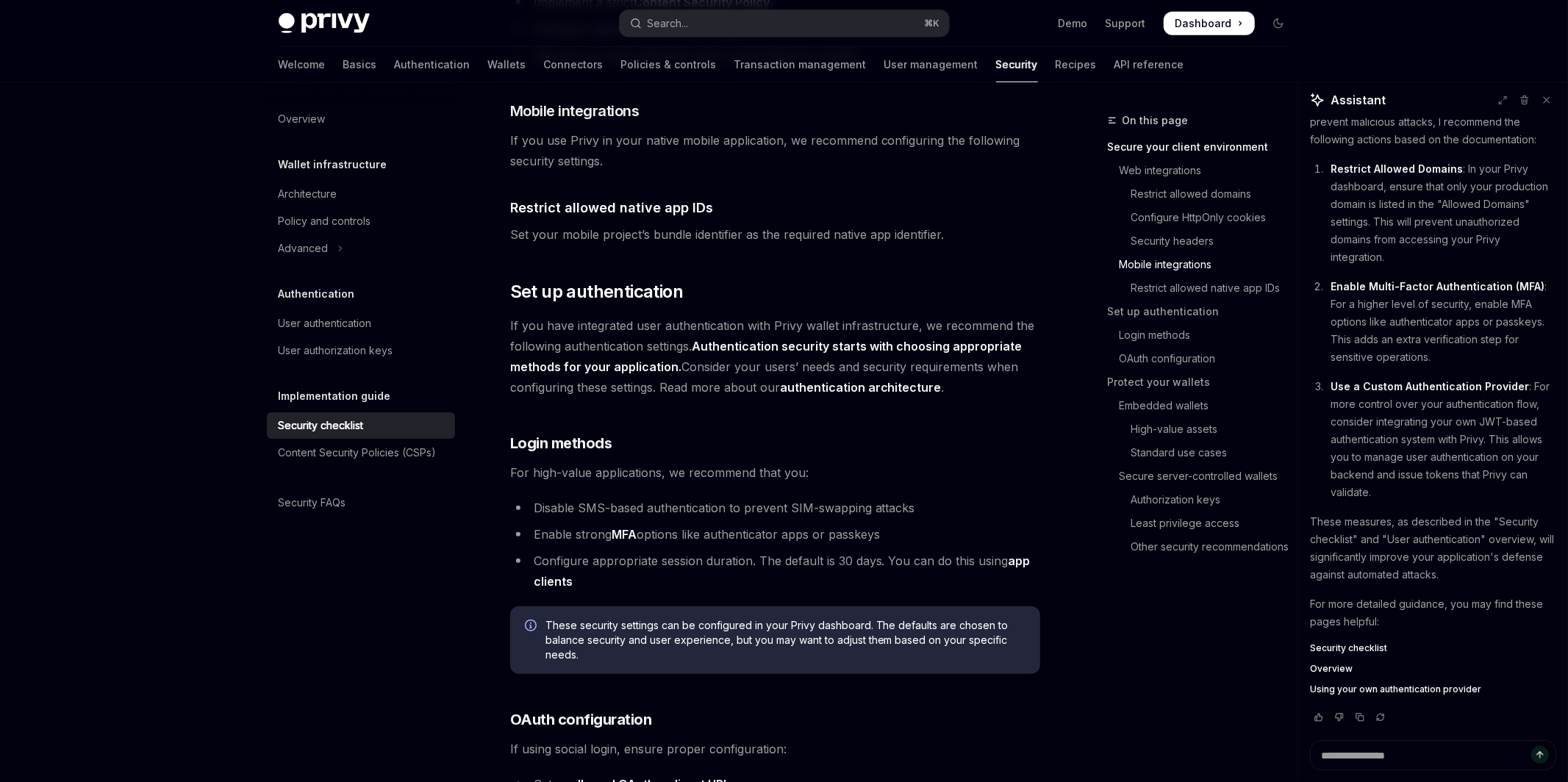
click at [770, 551] on li "Configure appropriate session duration. The default is 30 days. You can do this…" at bounding box center [774, 571] width 530 height 41
drag, startPoint x: 524, startPoint y: 453, endPoint x: 671, endPoint y: 461, distance: 147.2
click at [671, 463] on span "For high-value applications, we recommend that you:" at bounding box center [774, 473] width 530 height 21
click at [681, 463] on span "For high-value applications, we recommend that you:" at bounding box center [774, 473] width 530 height 21
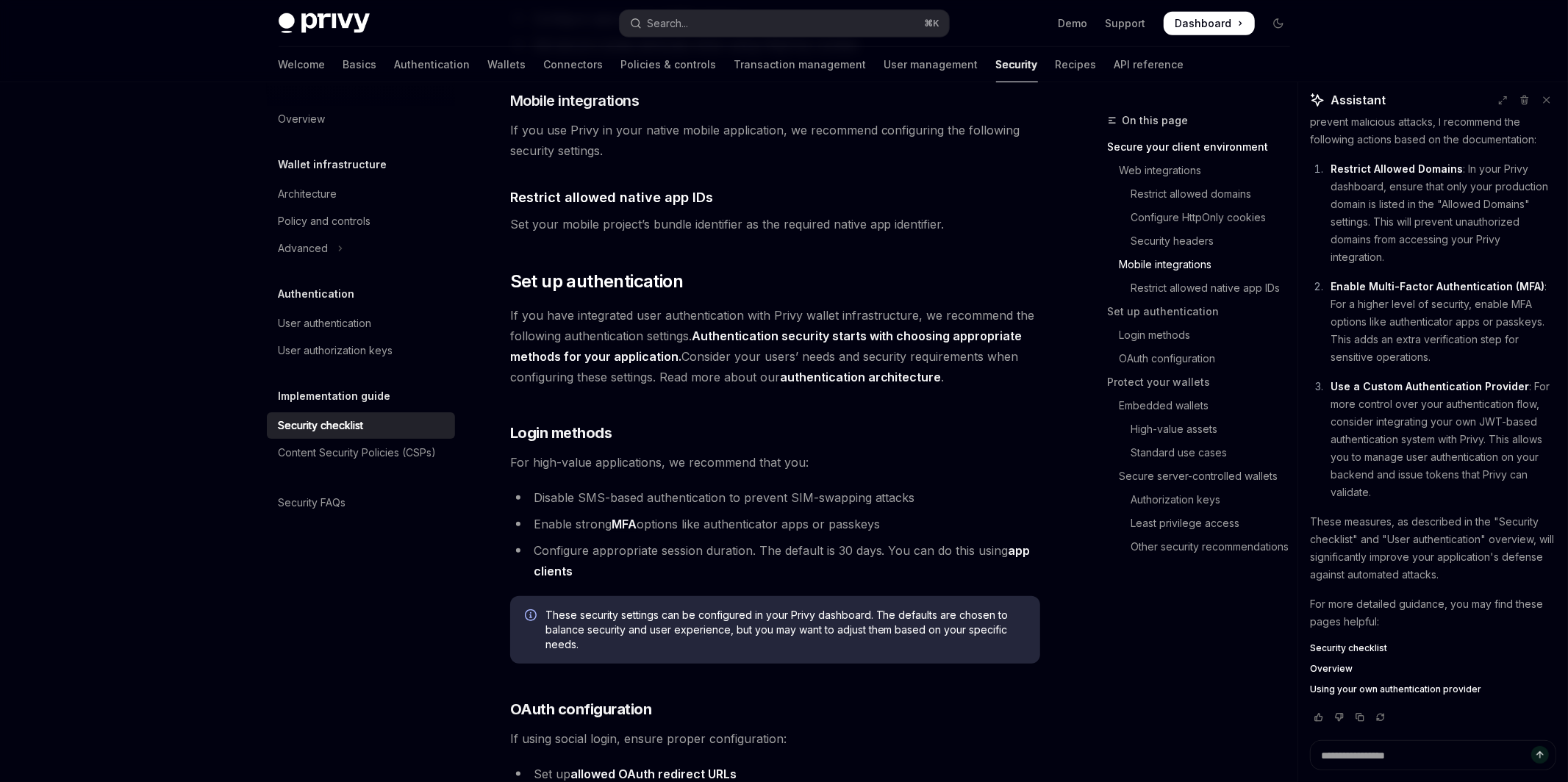
scroll to position [1038, 0]
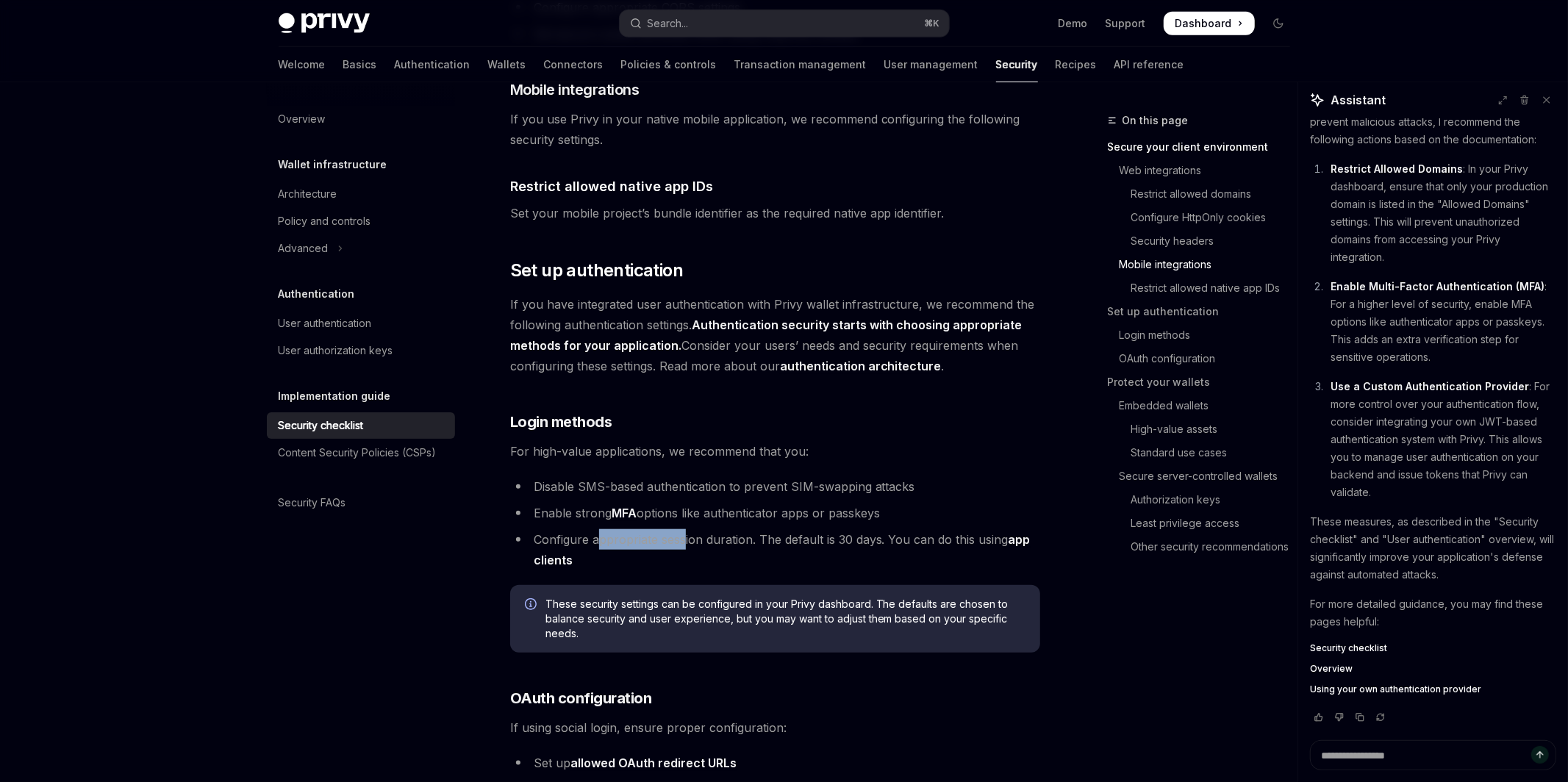
drag, startPoint x: 601, startPoint y: 522, endPoint x: 685, endPoint y: 524, distance: 84.0
click at [685, 529] on li "Configure appropriate session duration. The default is 30 days. You can do this…" at bounding box center [774, 549] width 530 height 41
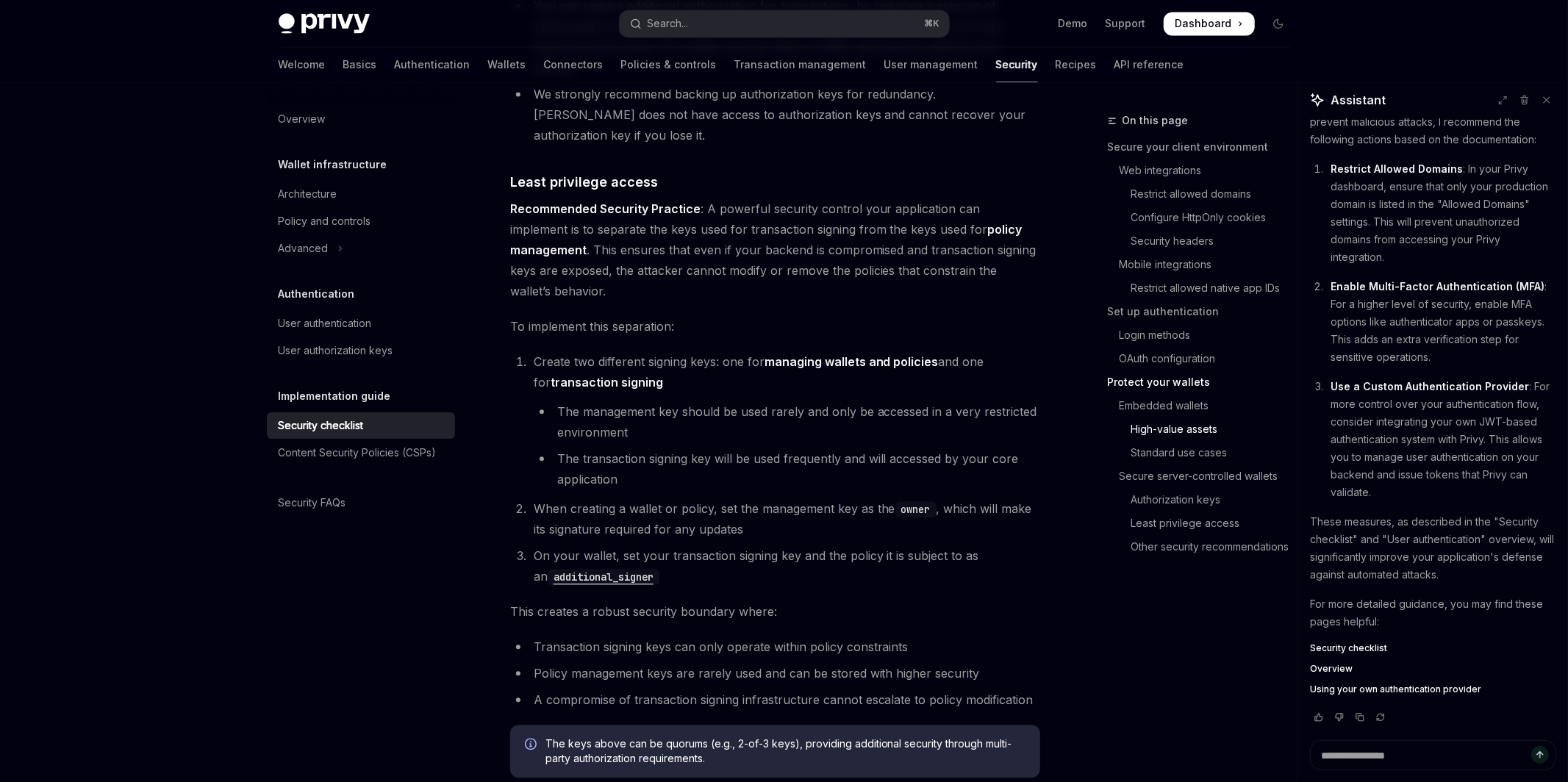
scroll to position [3225, 0]
